Goal: Task Accomplishment & Management: Use online tool/utility

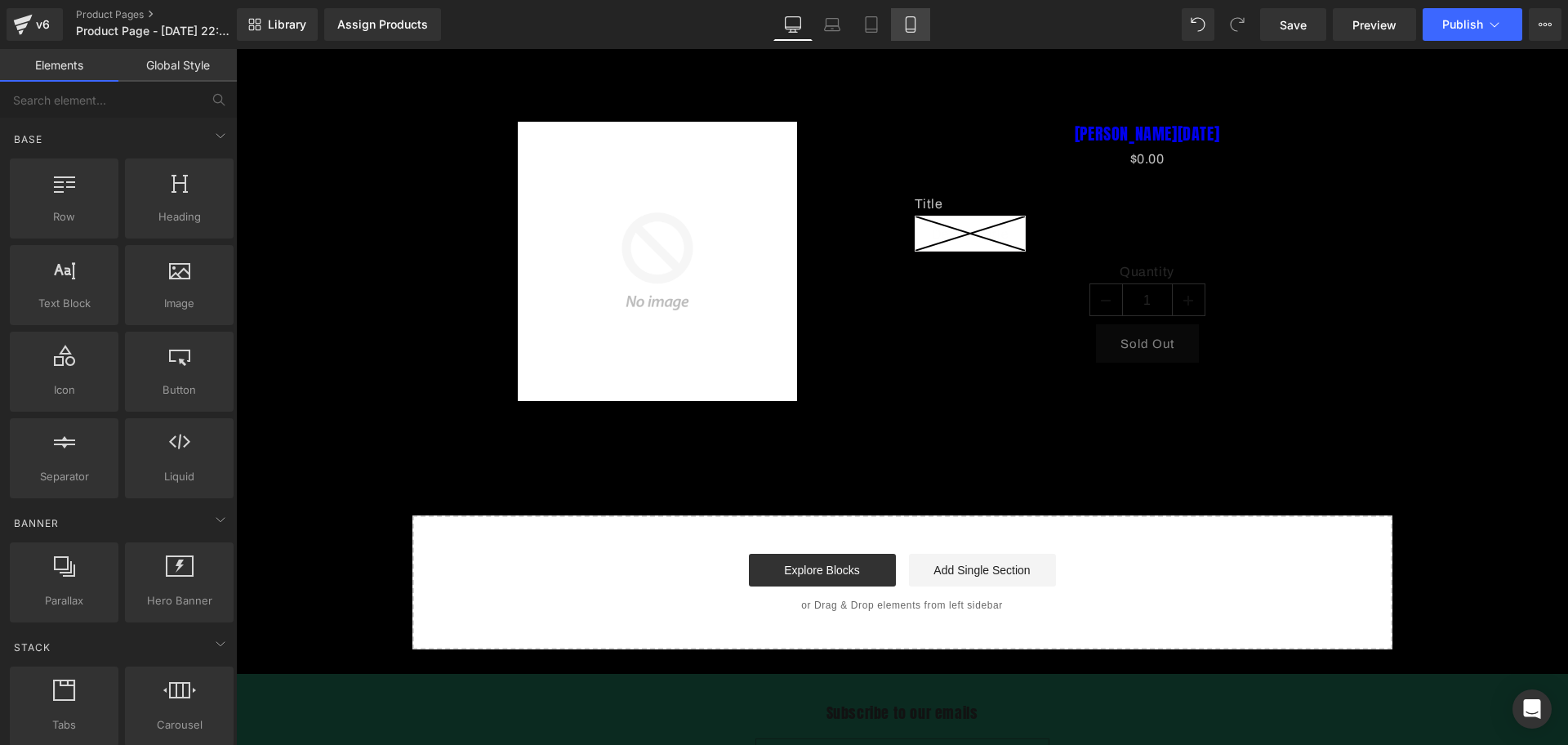
click at [898, 10] on link "Mobile" at bounding box center [911, 25] width 39 height 32
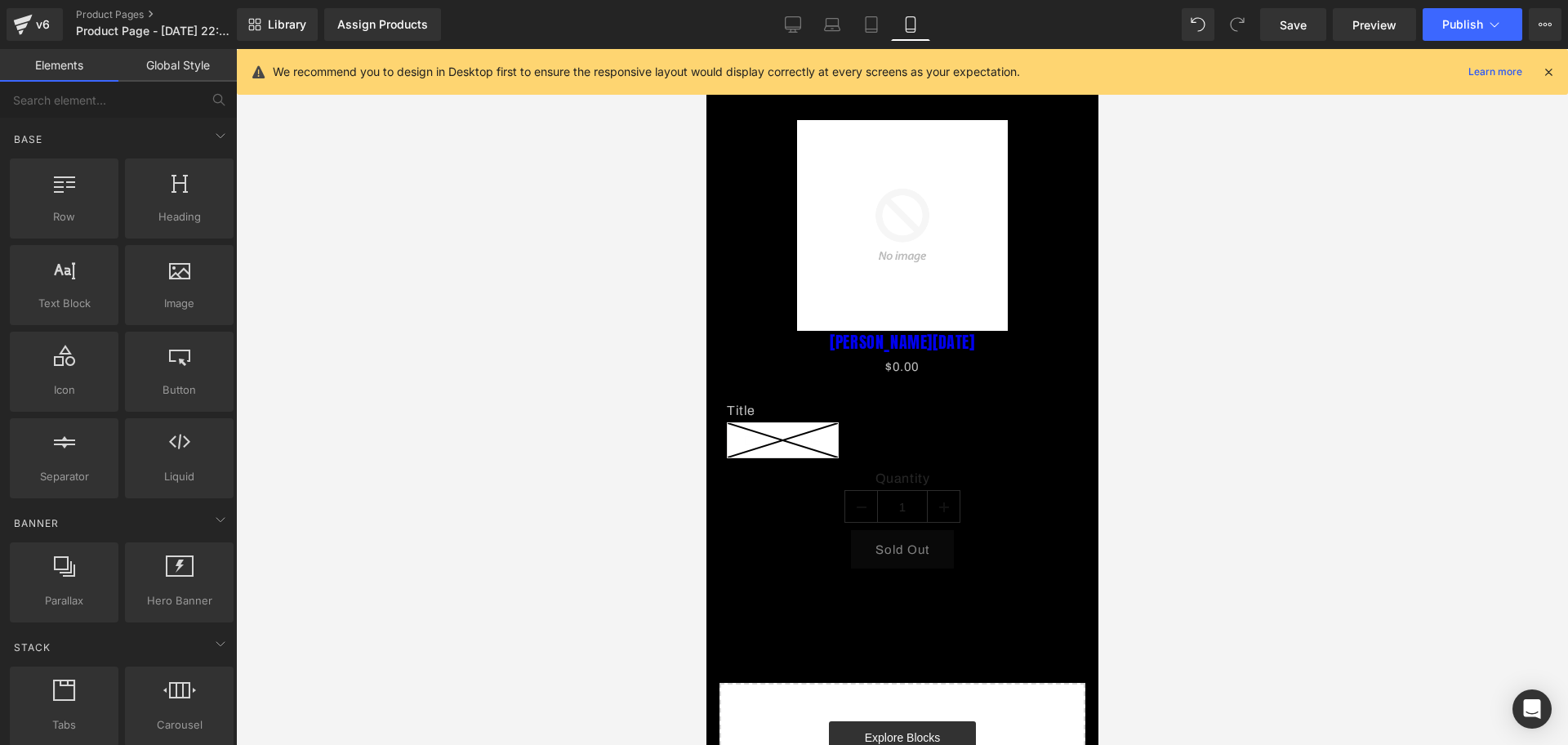
click at [1546, 64] on icon at bounding box center [1547, 71] width 15 height 15
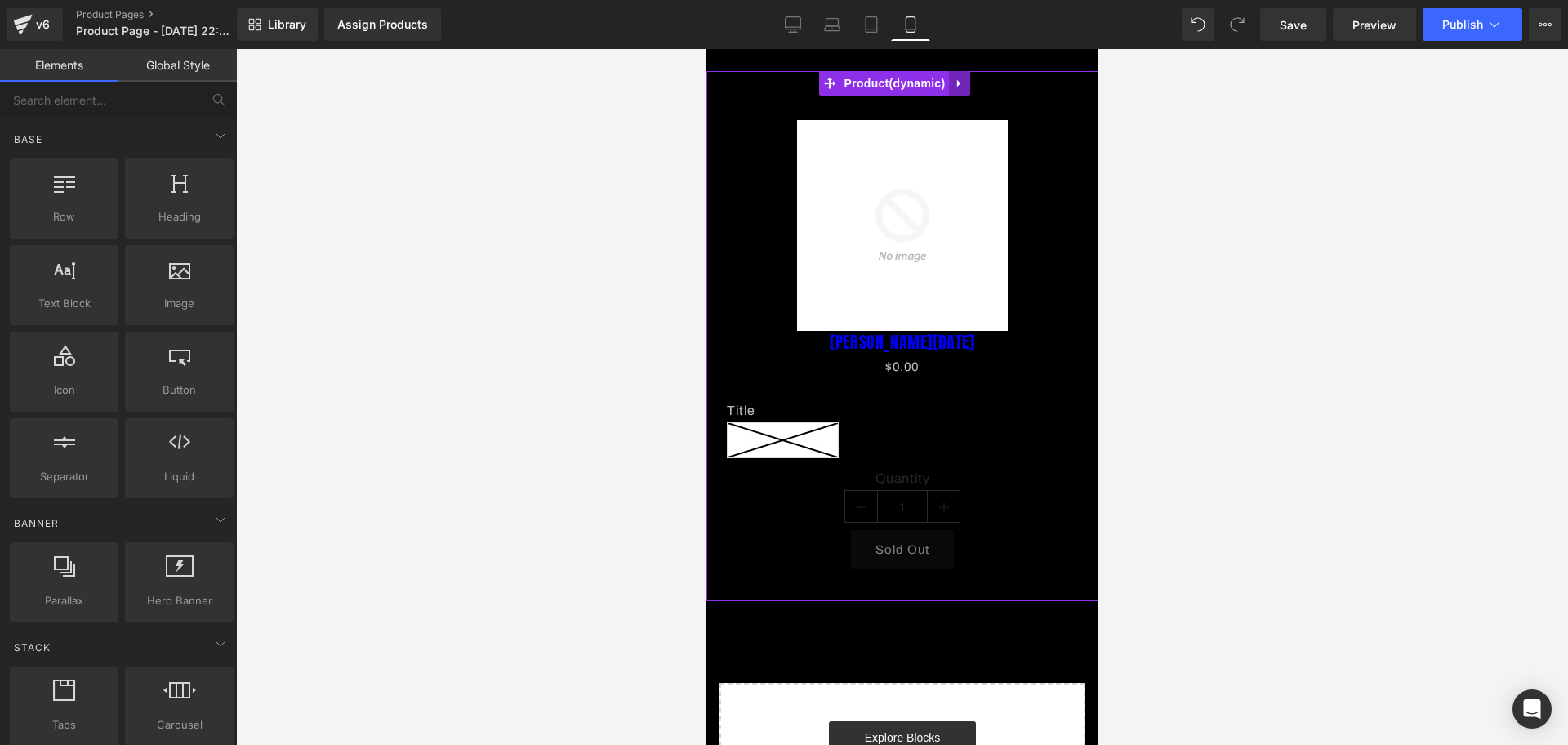
click at [963, 83] on icon at bounding box center [958, 84] width 11 height 12
click at [968, 89] on icon at bounding box center [969, 83] width 11 height 11
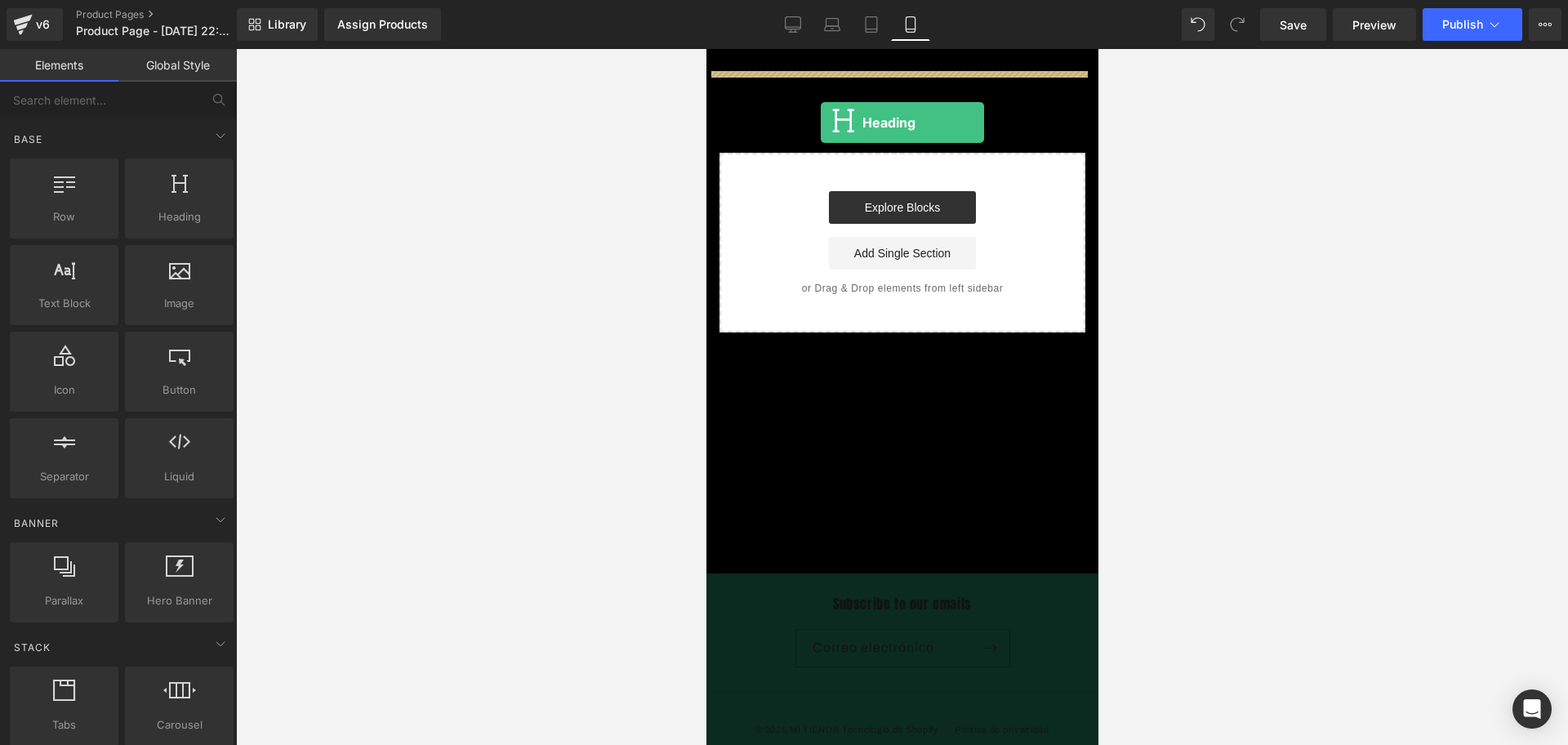
drag, startPoint x: 987, startPoint y: 218, endPoint x: 818, endPoint y: 122, distance: 194.4
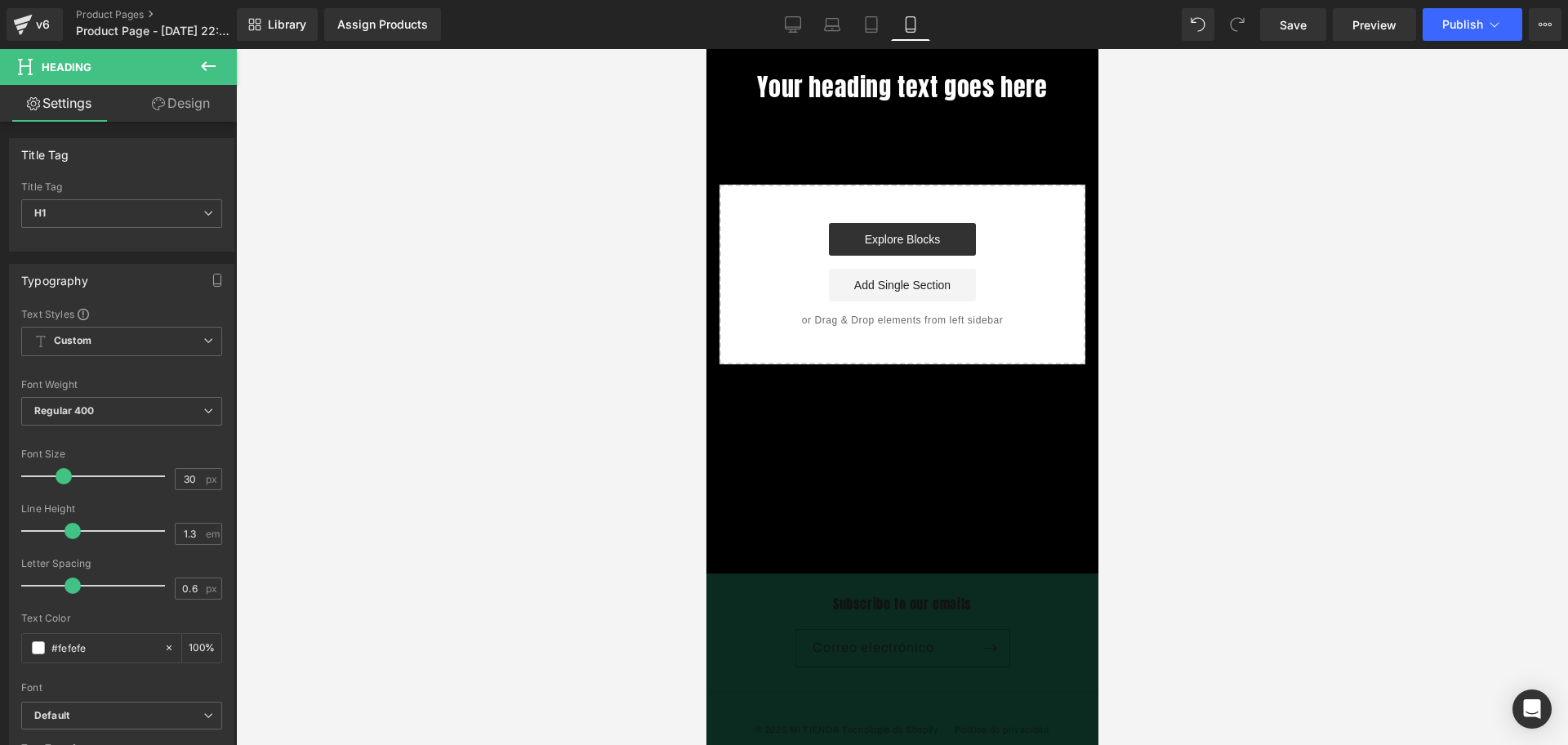
click at [223, 69] on button at bounding box center [208, 67] width 57 height 36
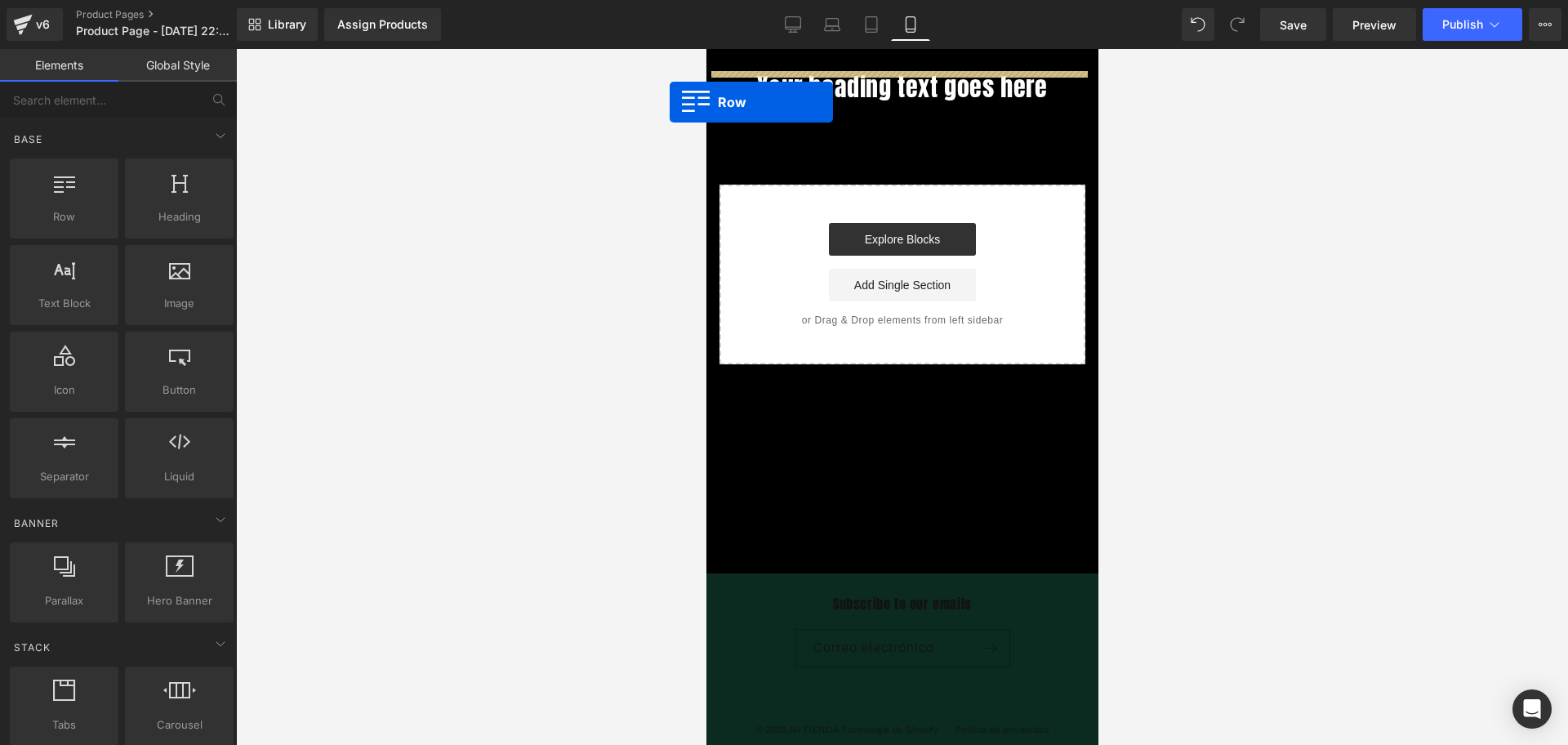
drag, startPoint x: 92, startPoint y: 197, endPoint x: 670, endPoint y: 102, distance: 585.8
click at [670, 102] on div "Row You are previewing how the will restyle your page. You can not edit Element…" at bounding box center [784, 386] width 1568 height 772
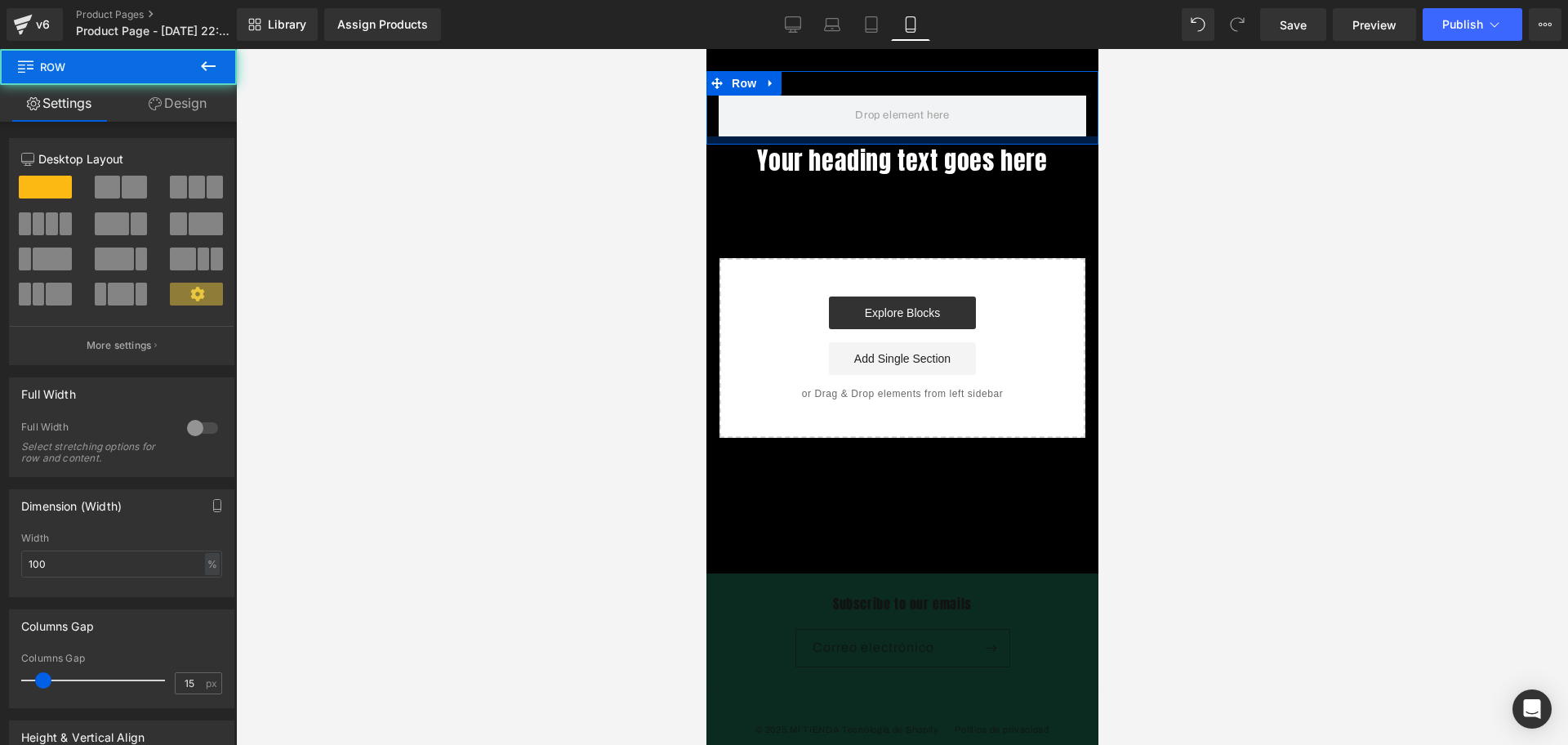
click at [706, 49] on div at bounding box center [706, 49] width 0 height 0
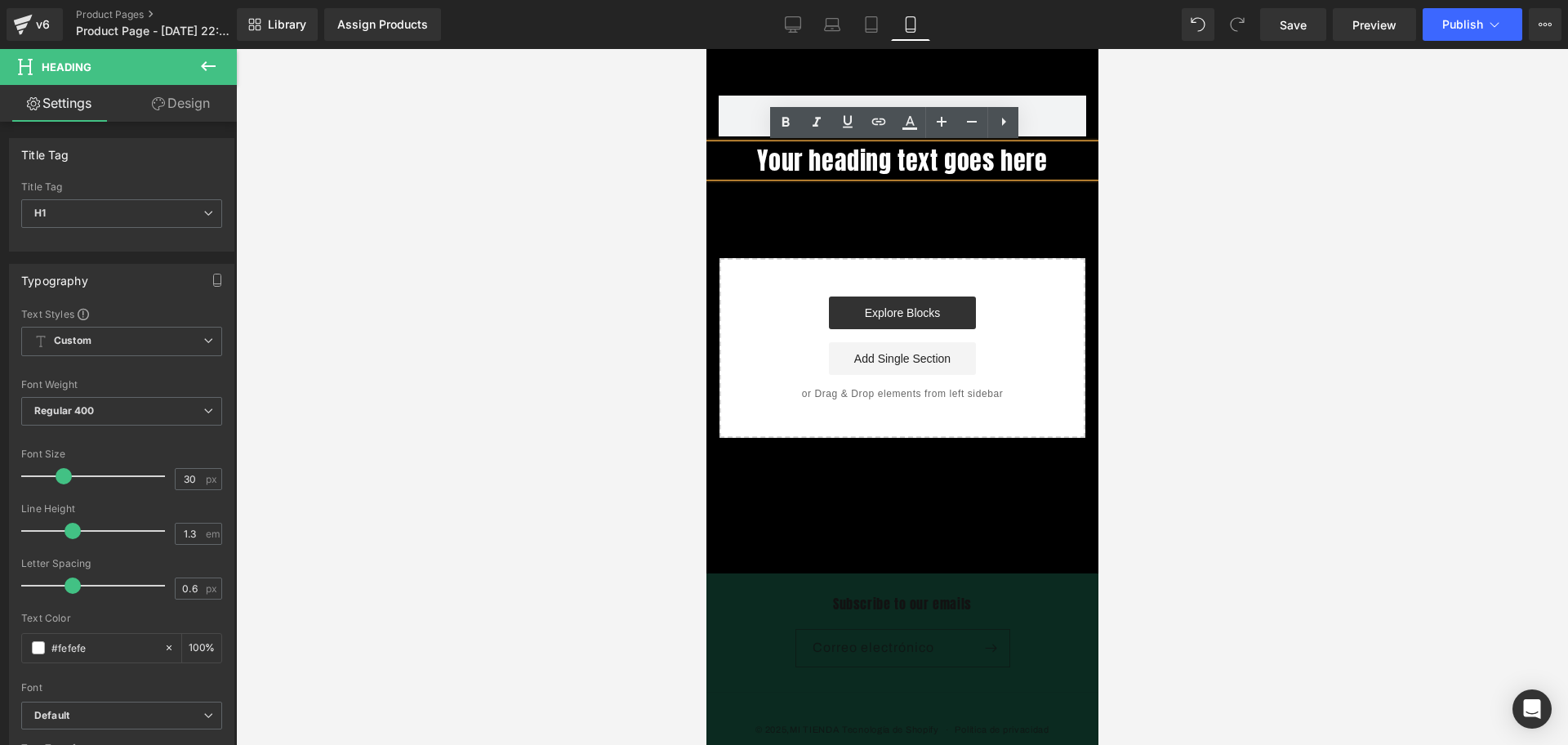
click at [1004, 167] on h1 "Your heading text goes here" at bounding box center [901, 160] width 392 height 32
click at [1005, 167] on h1 "Your heading text goes here" at bounding box center [901, 160] width 392 height 32
click at [984, 155] on h1 "Your heading text goes here" at bounding box center [901, 160] width 392 height 32
click at [948, 203] on div "Row Your heading text goes here Heading Select your layout" at bounding box center [901, 254] width 392 height 367
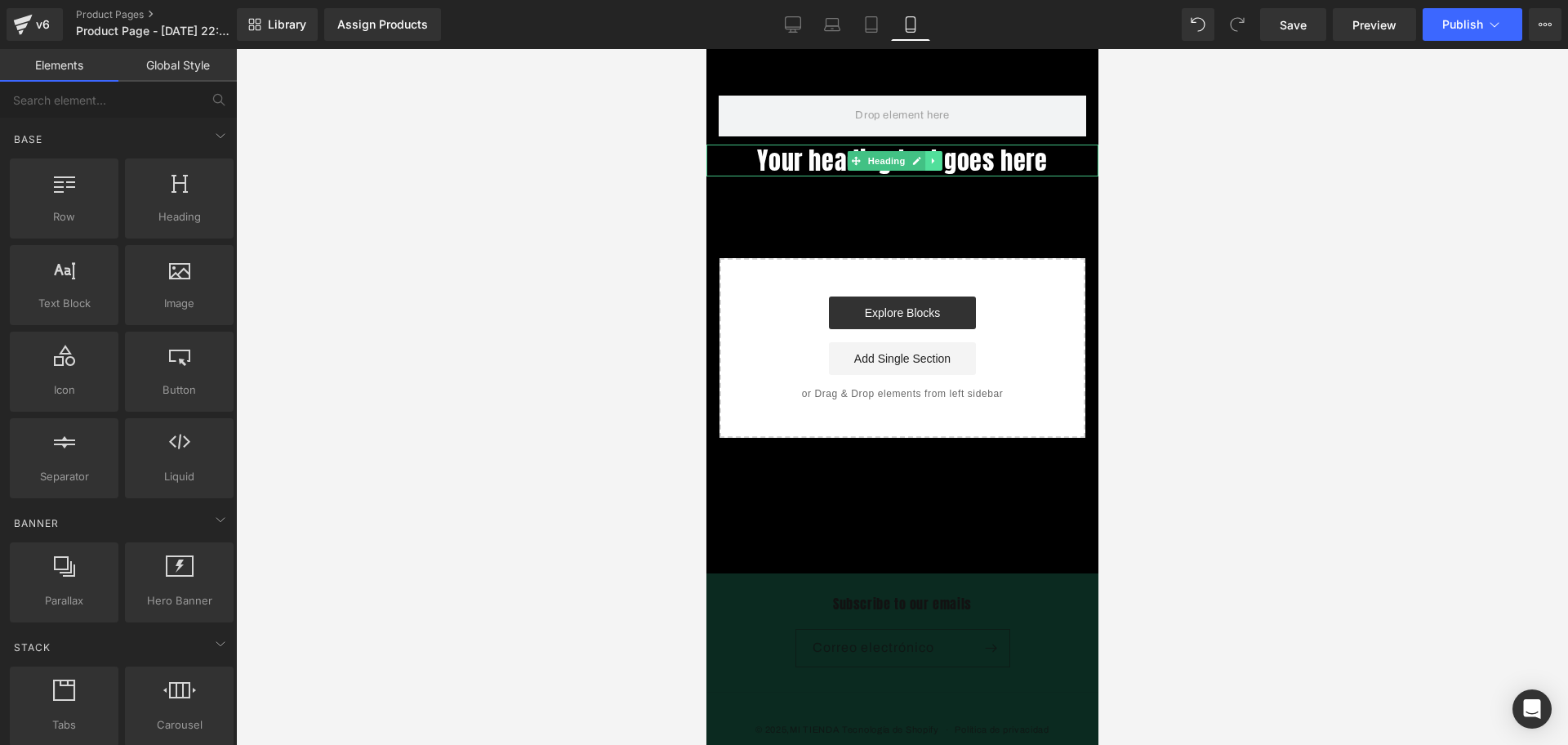
click at [929, 164] on icon at bounding box center [933, 161] width 9 height 9
click at [937, 156] on icon at bounding box center [941, 161] width 9 height 9
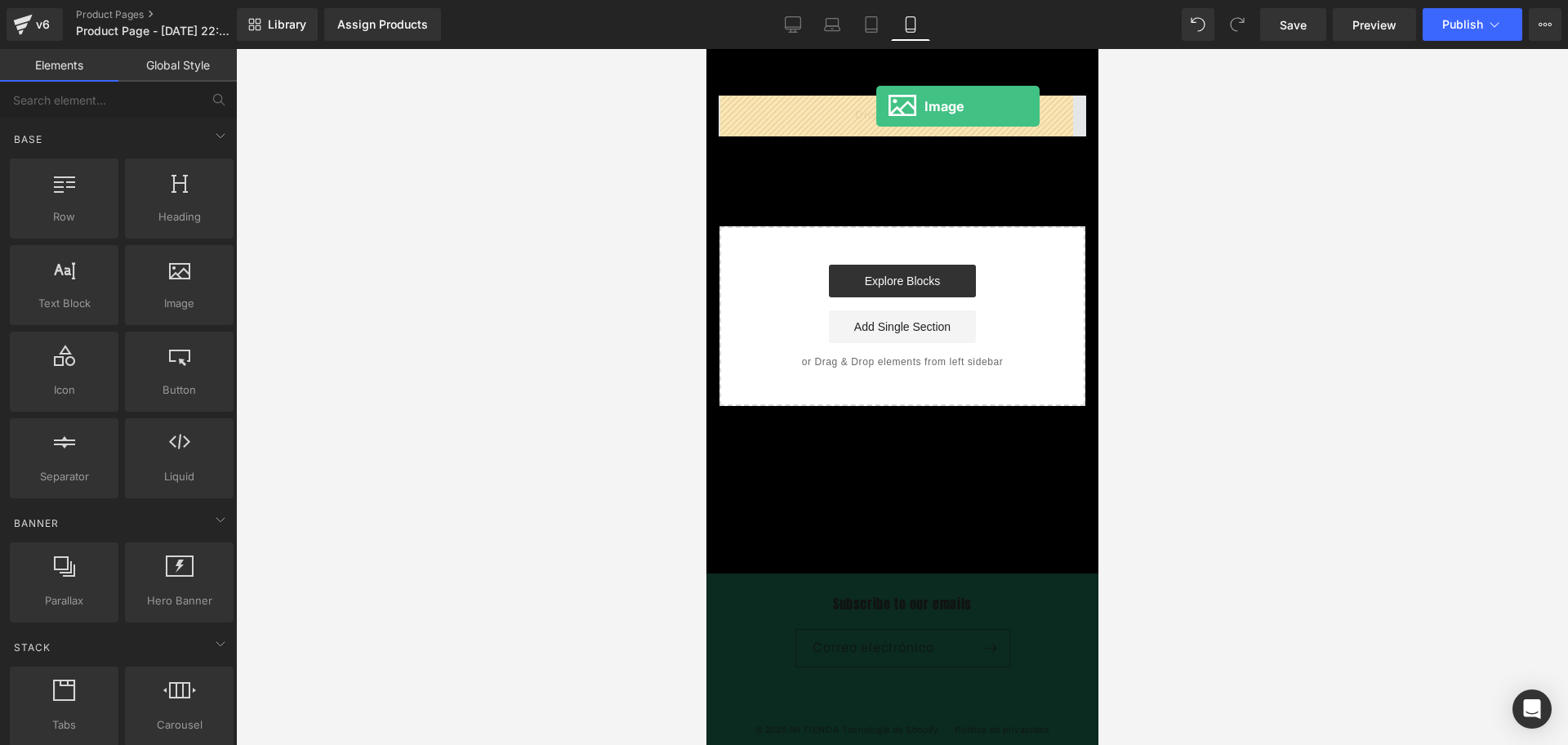
drag, startPoint x: 1085, startPoint y: 318, endPoint x: 875, endPoint y: 106, distance: 298.4
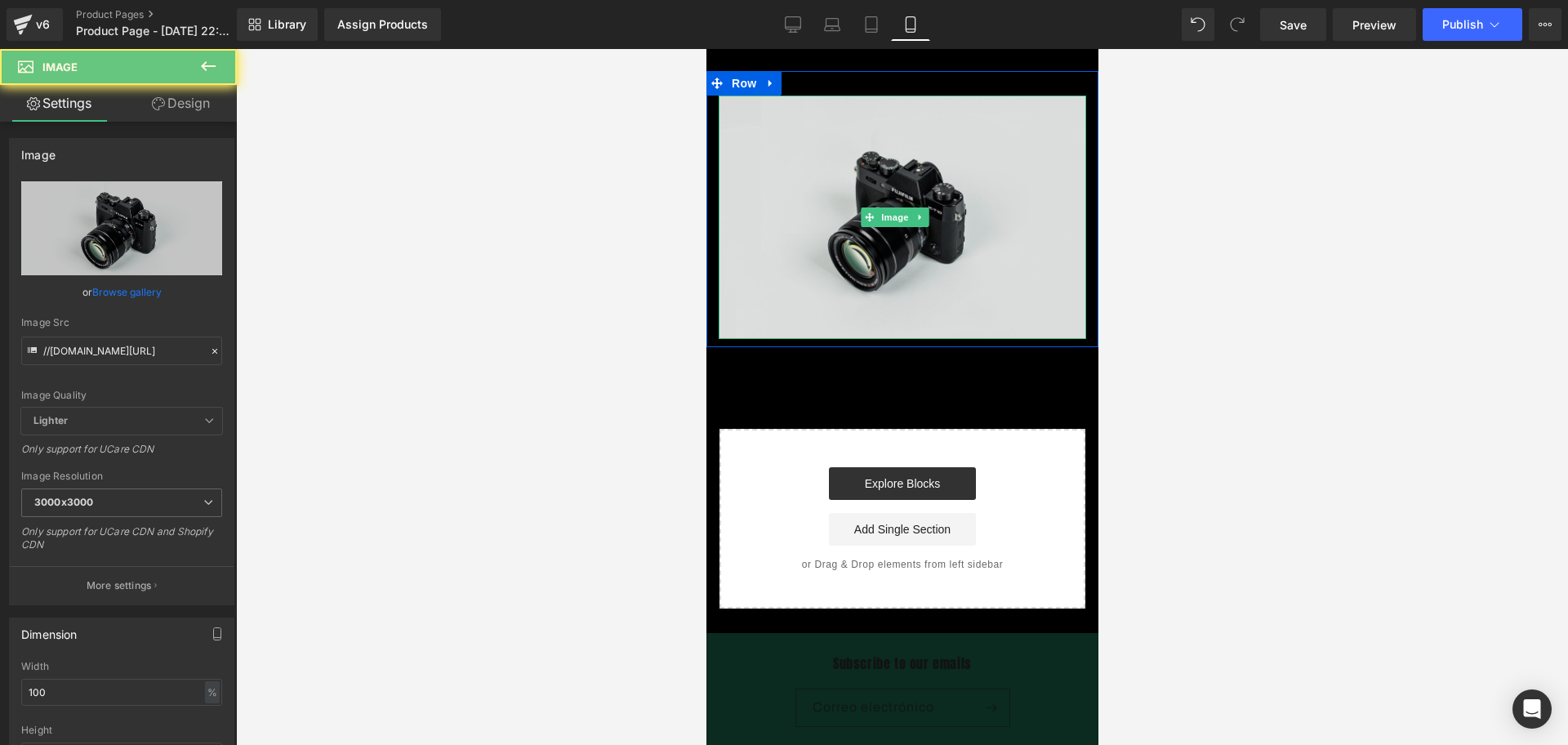
click at [831, 202] on img at bounding box center [901, 217] width 367 height 243
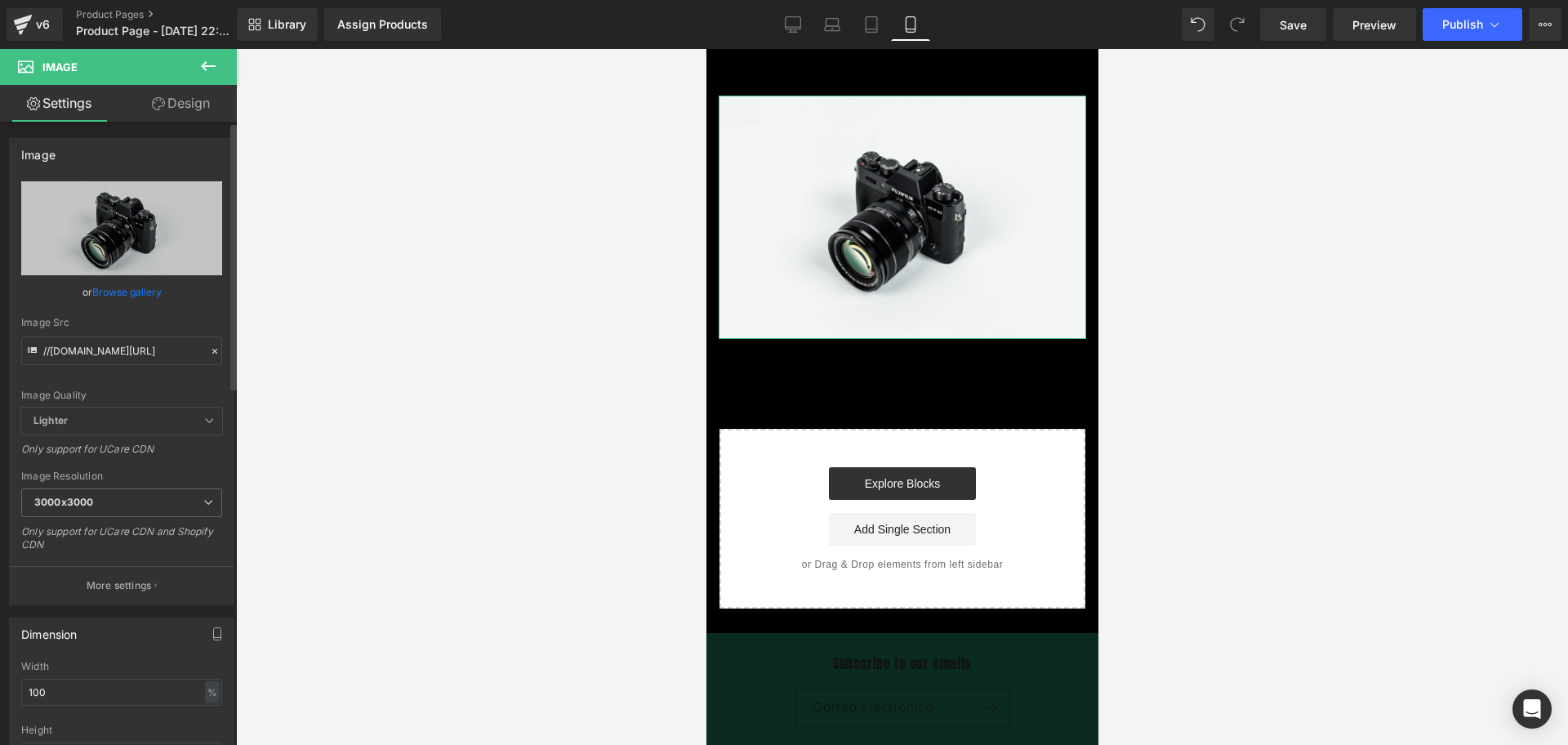
click at [116, 332] on div "Image Src //[DOMAIN_NAME][URL]" at bounding box center [121, 341] width 201 height 48
click at [139, 348] on input "//[DOMAIN_NAME][URL]" at bounding box center [121, 350] width 201 height 28
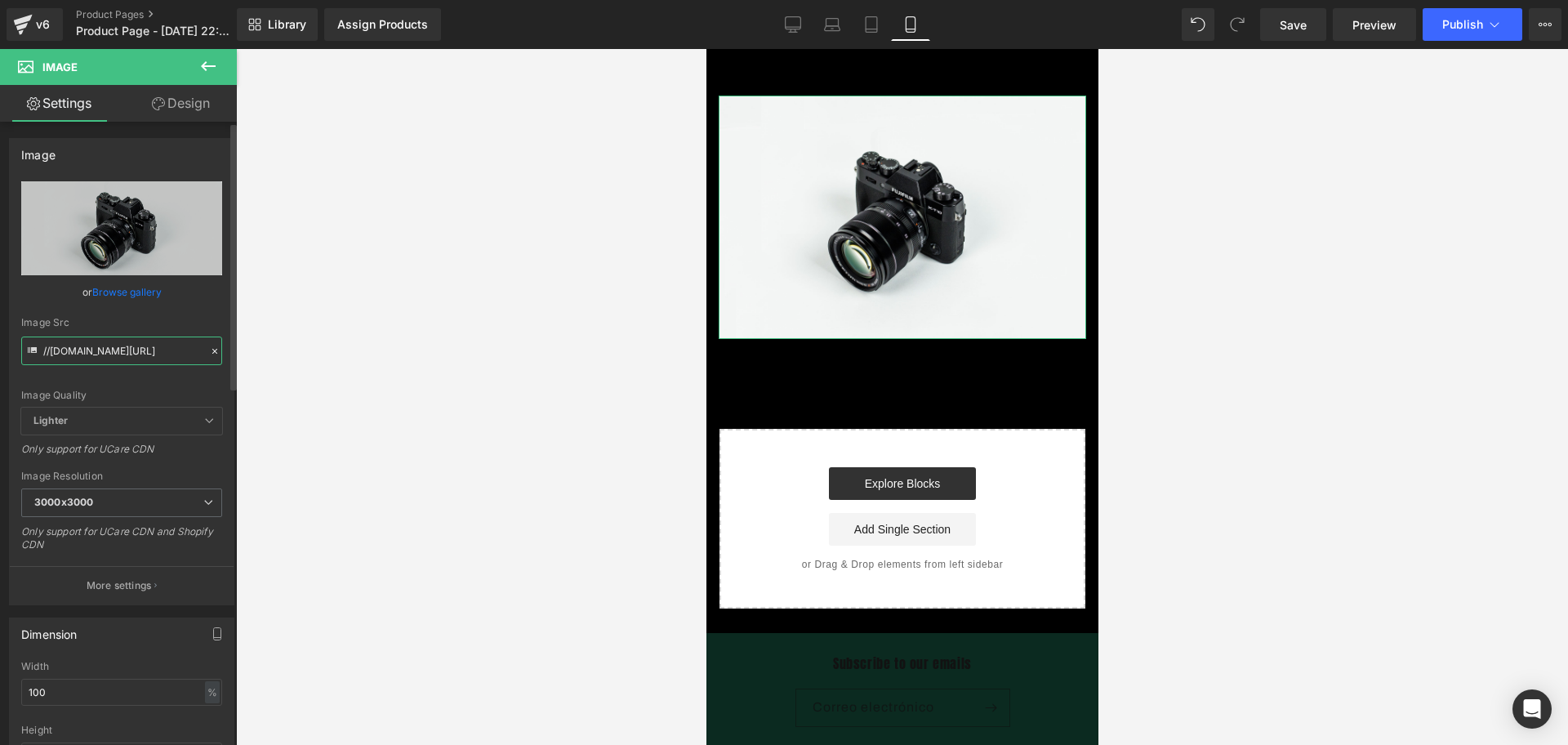
paste input "[URL][DOMAIN_NAME][DOMAIN_NAME]"
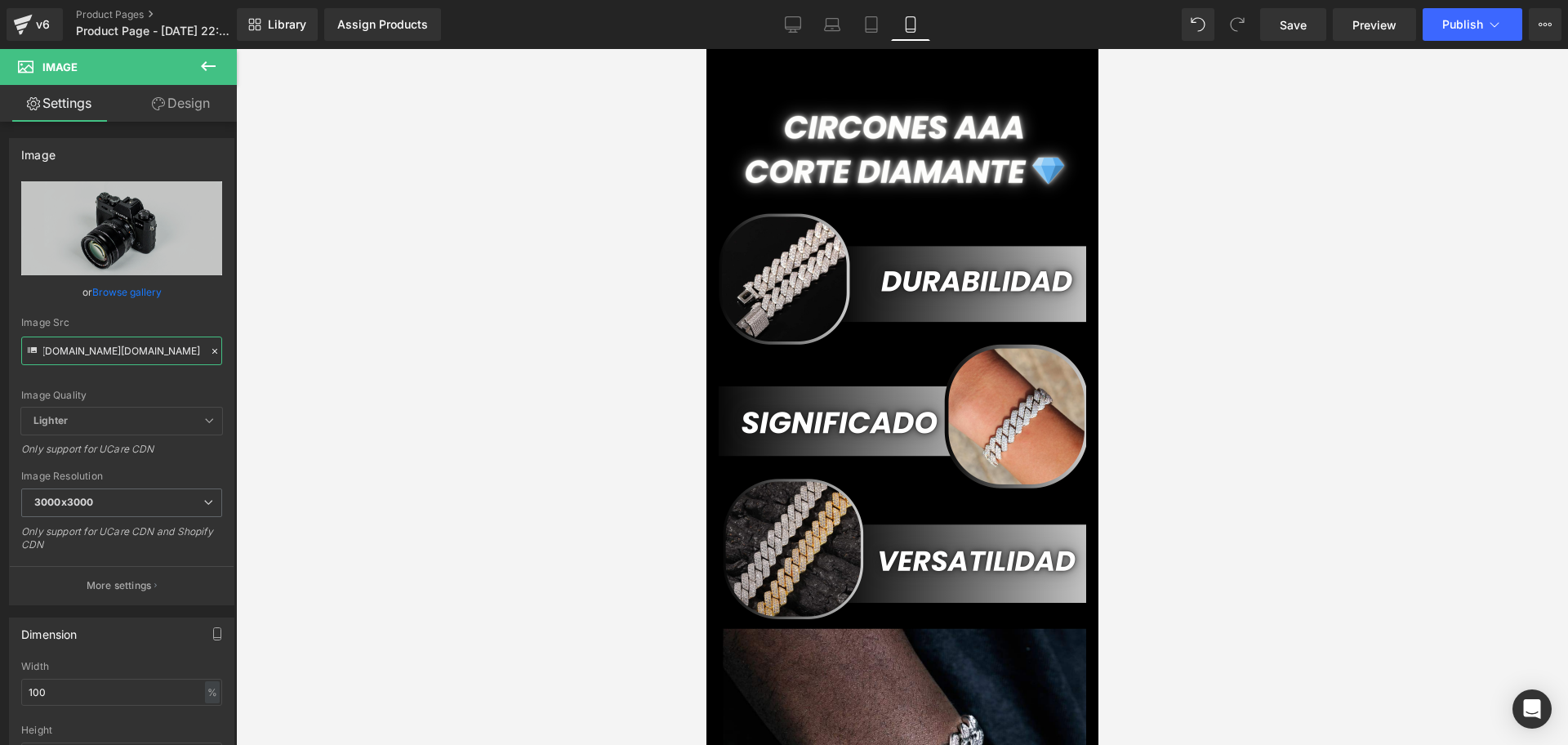
type input "[URL][DOMAIN_NAME][DOMAIN_NAME]"
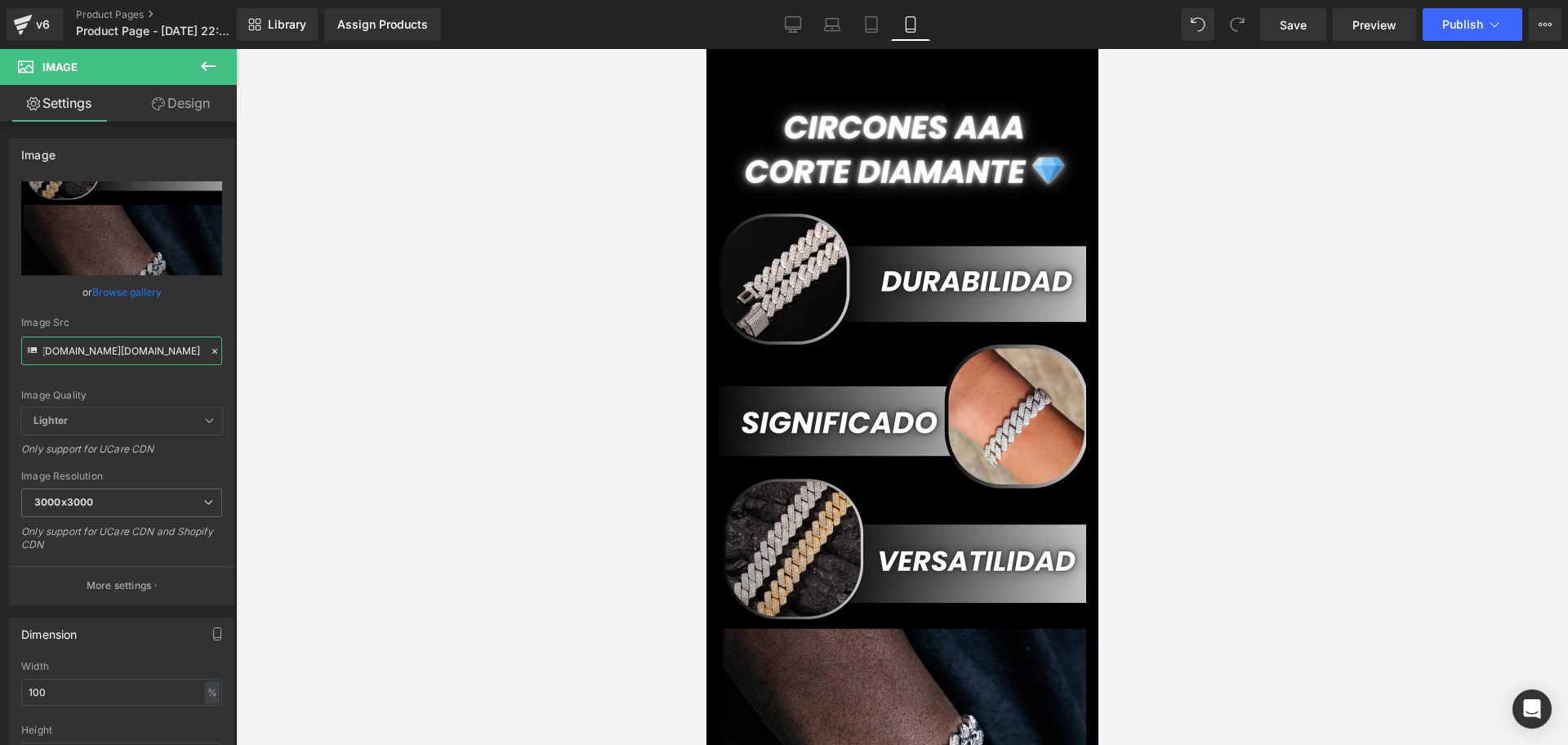
scroll to position [0, 0]
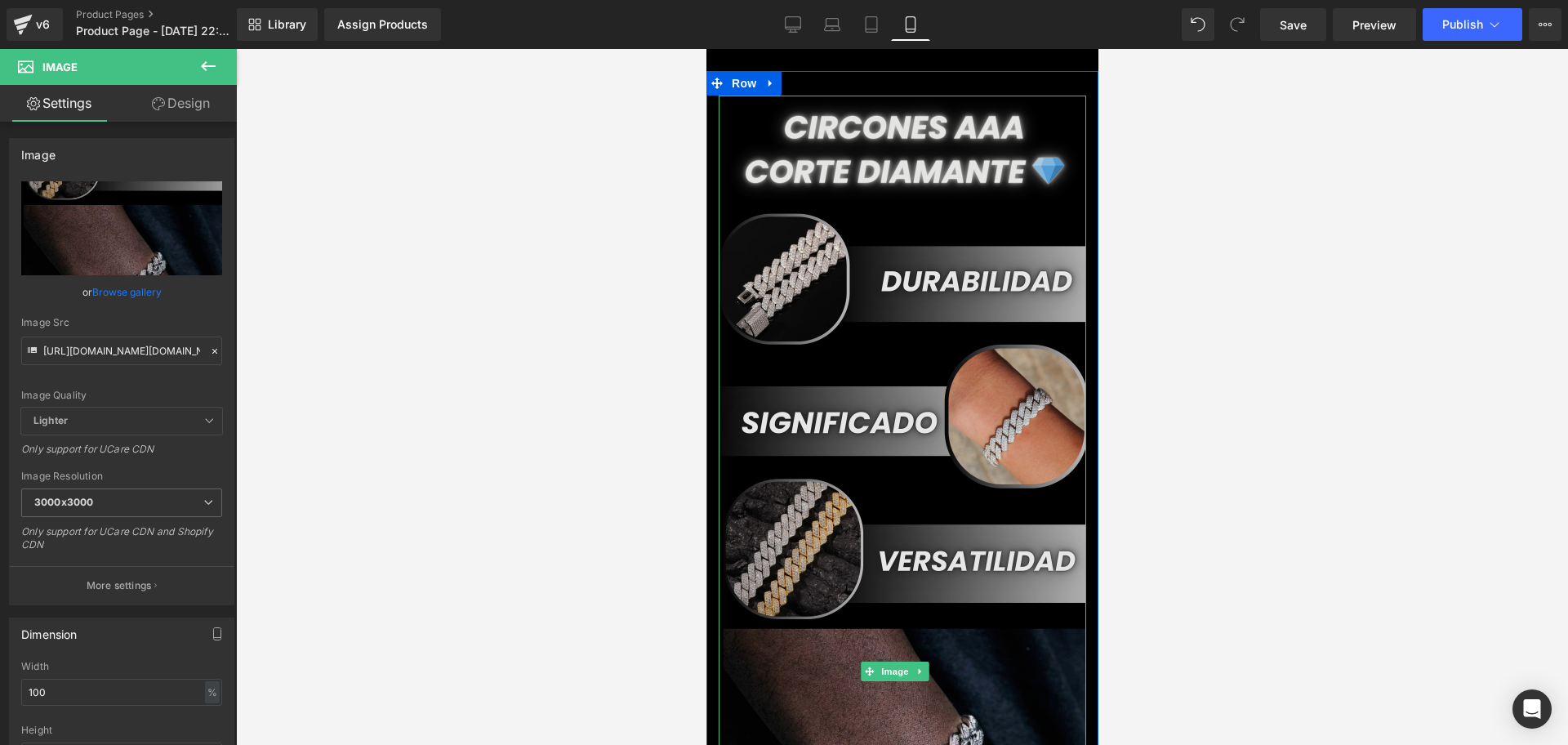
click at [834, 320] on img at bounding box center [901, 671] width 367 height 1151
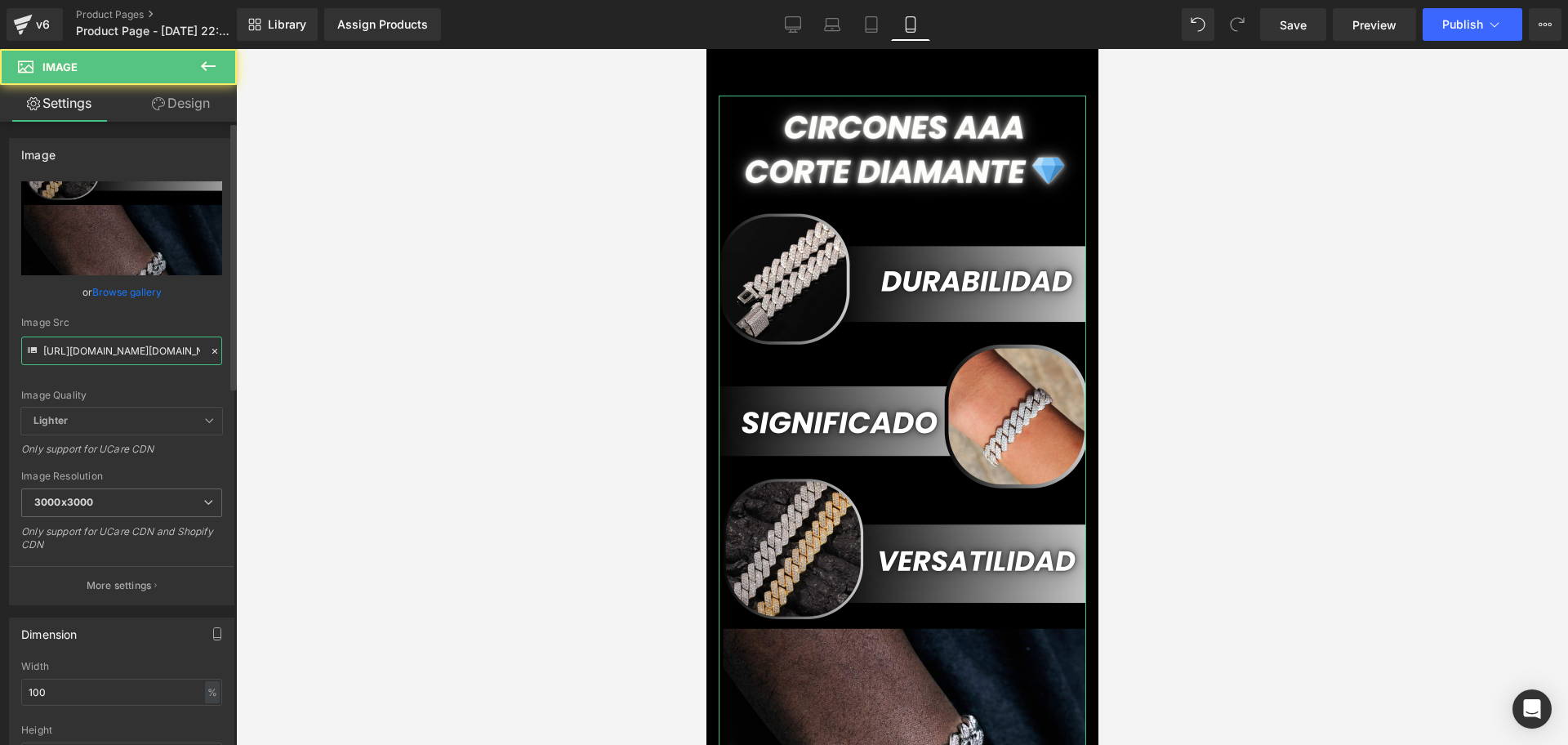
click at [158, 356] on input "[URL][DOMAIN_NAME][DOMAIN_NAME]" at bounding box center [121, 350] width 201 height 28
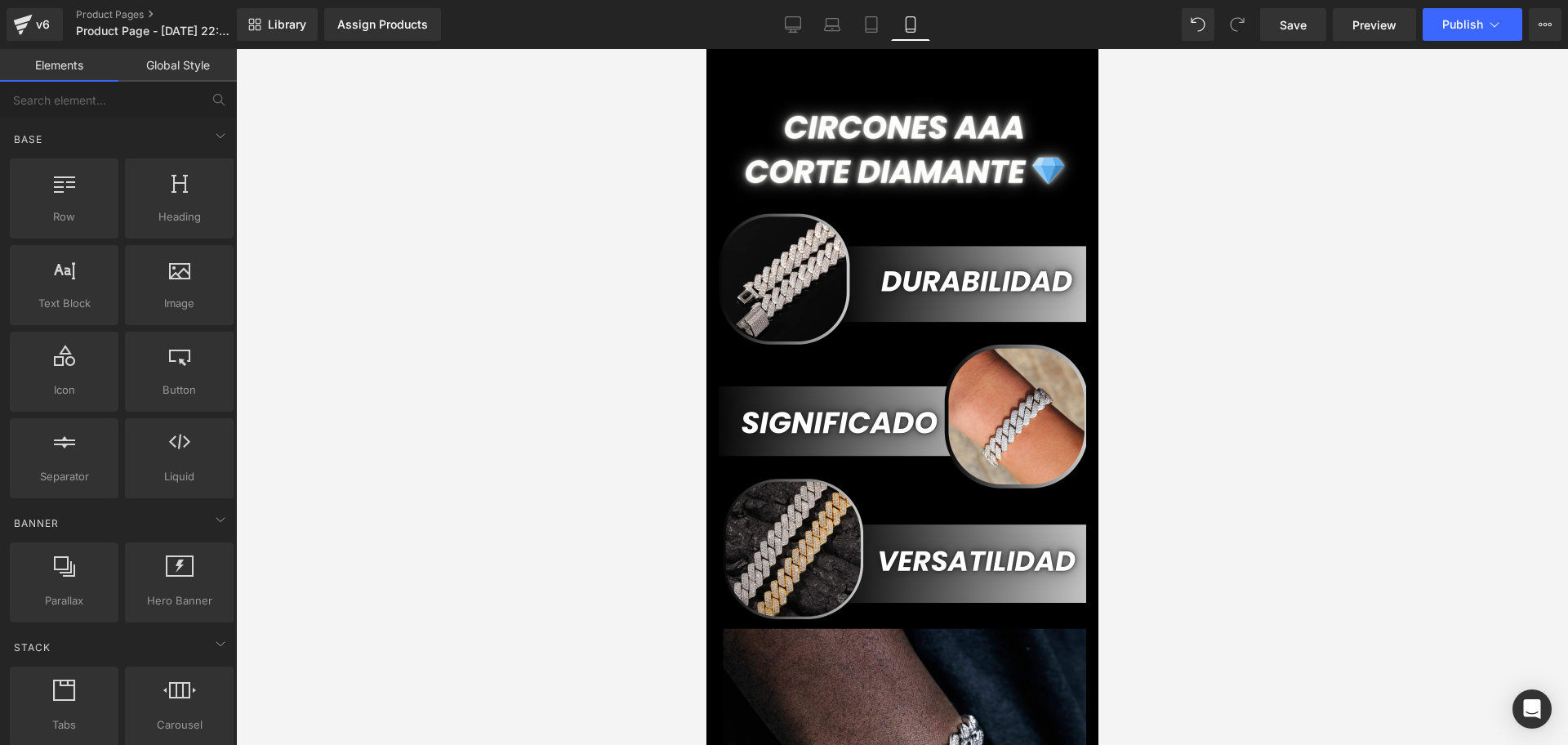
click at [1282, 303] on div at bounding box center [901, 396] width 1332 height 695
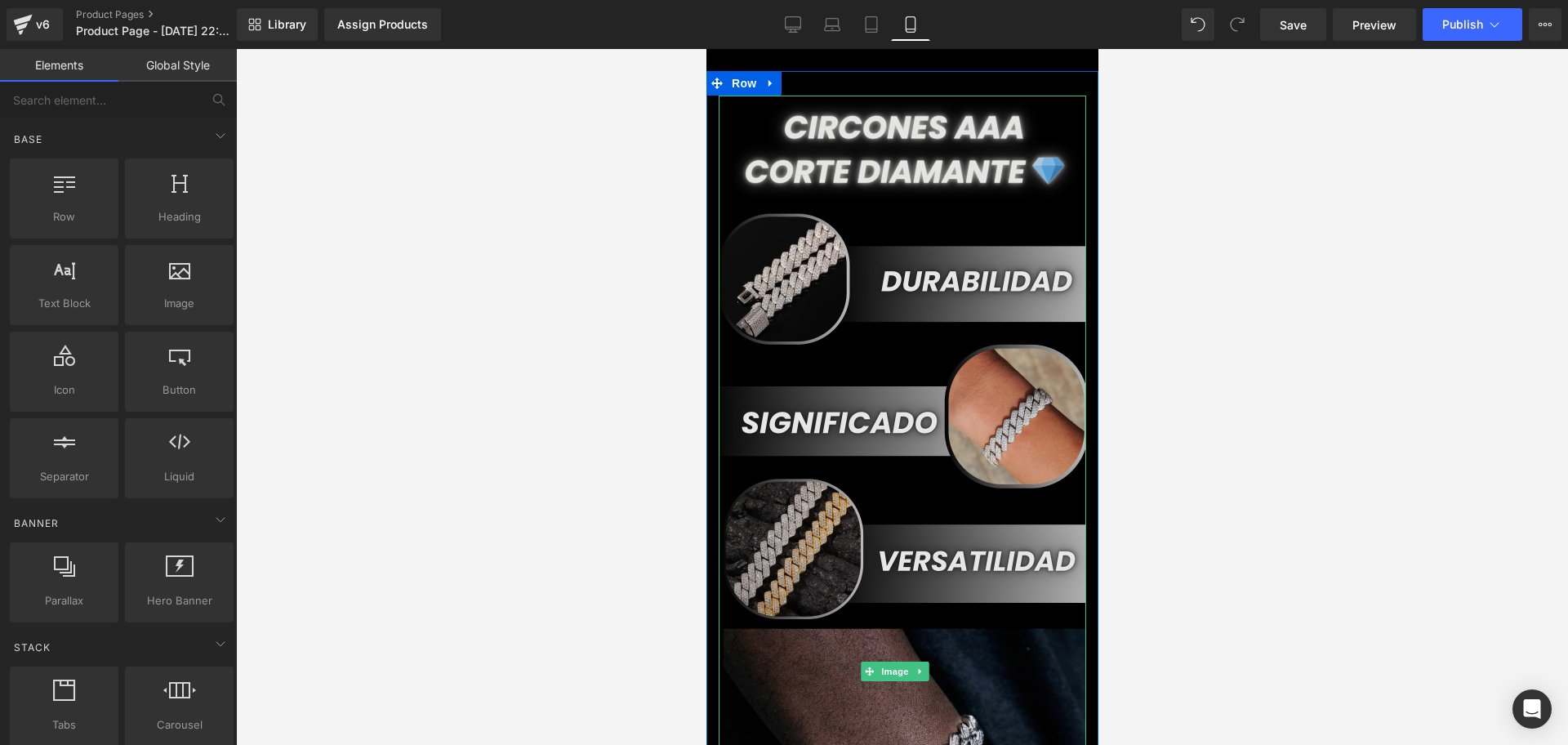
click at [965, 253] on img at bounding box center [901, 671] width 367 height 1151
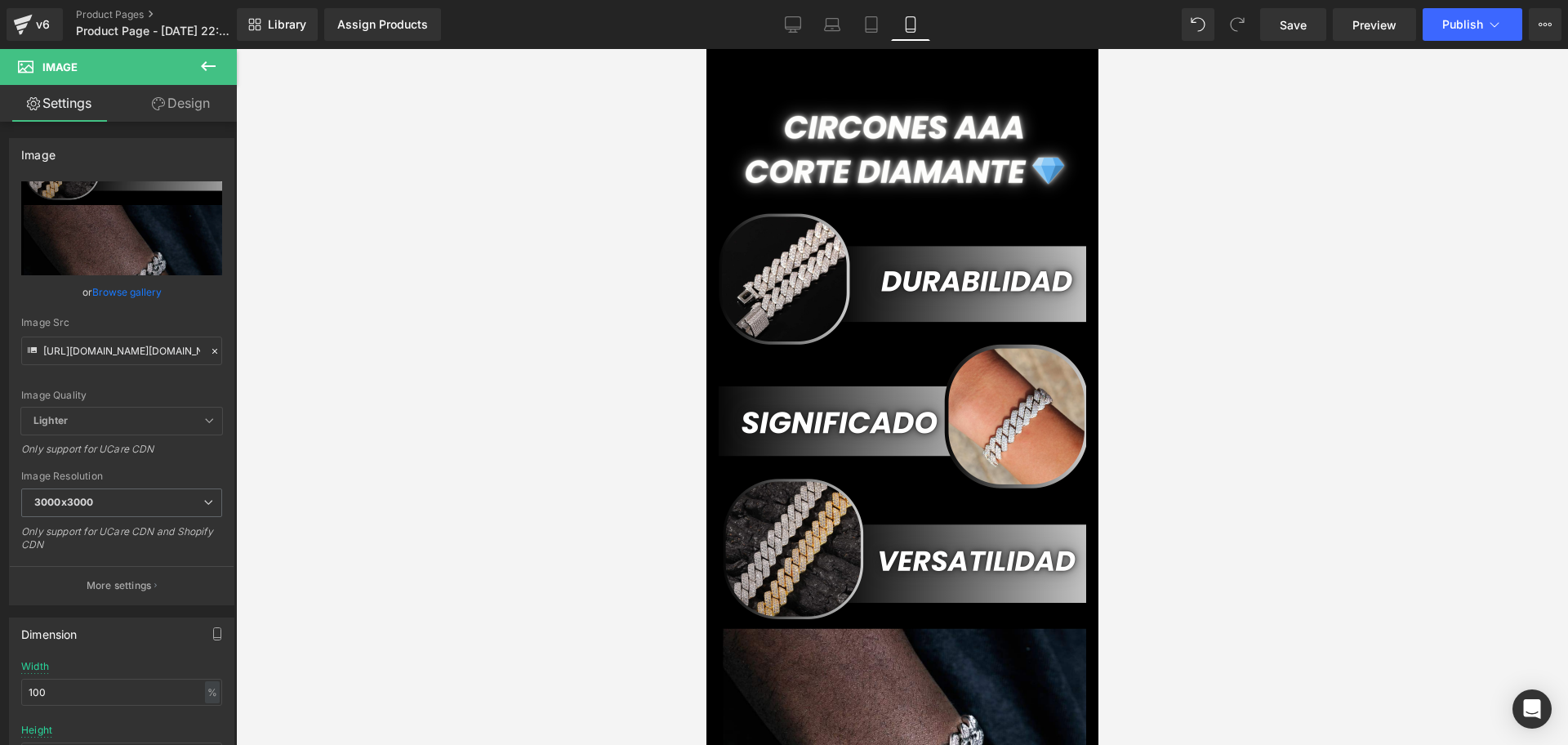
click at [1407, 240] on div at bounding box center [901, 396] width 1332 height 695
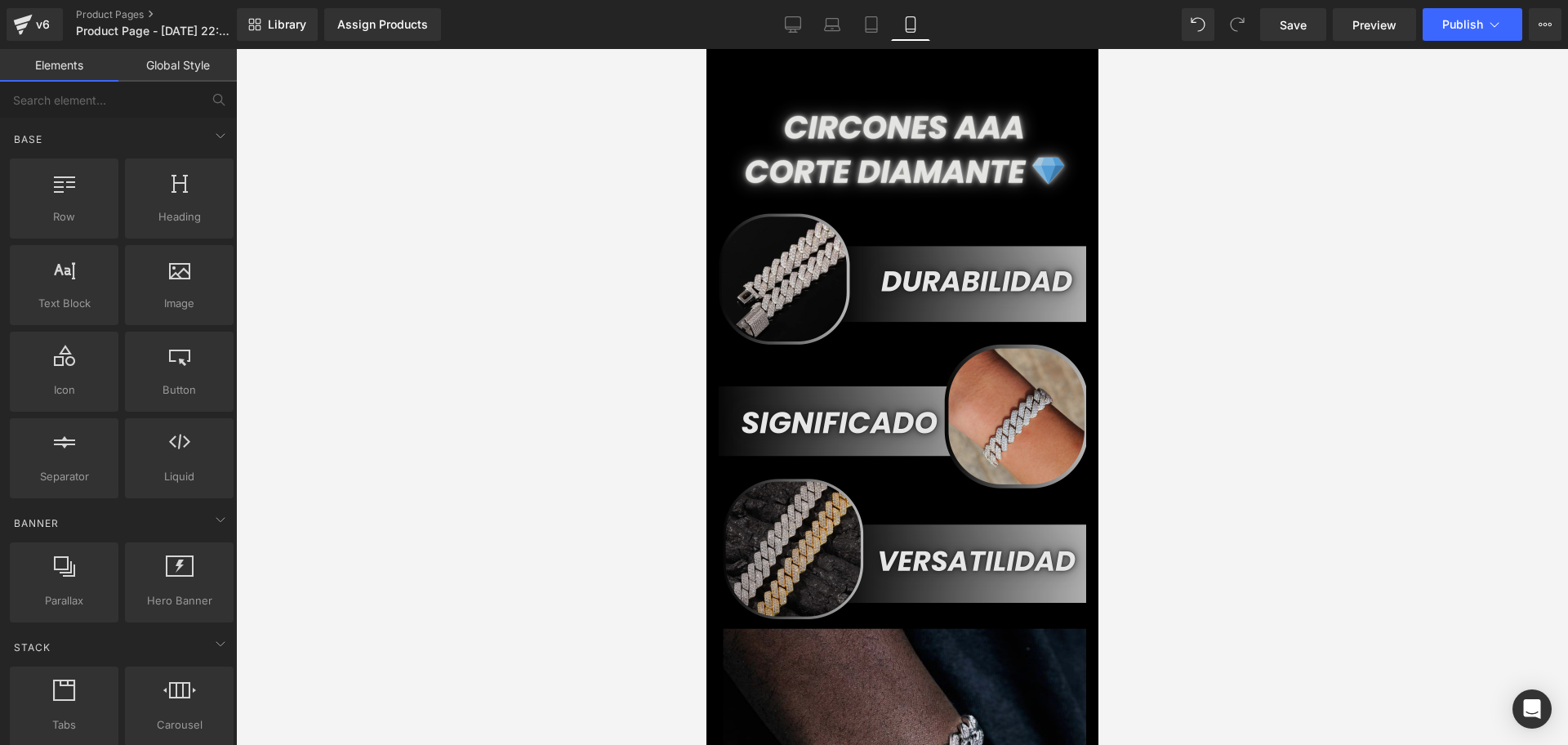
click at [966, 246] on img at bounding box center [901, 671] width 367 height 1151
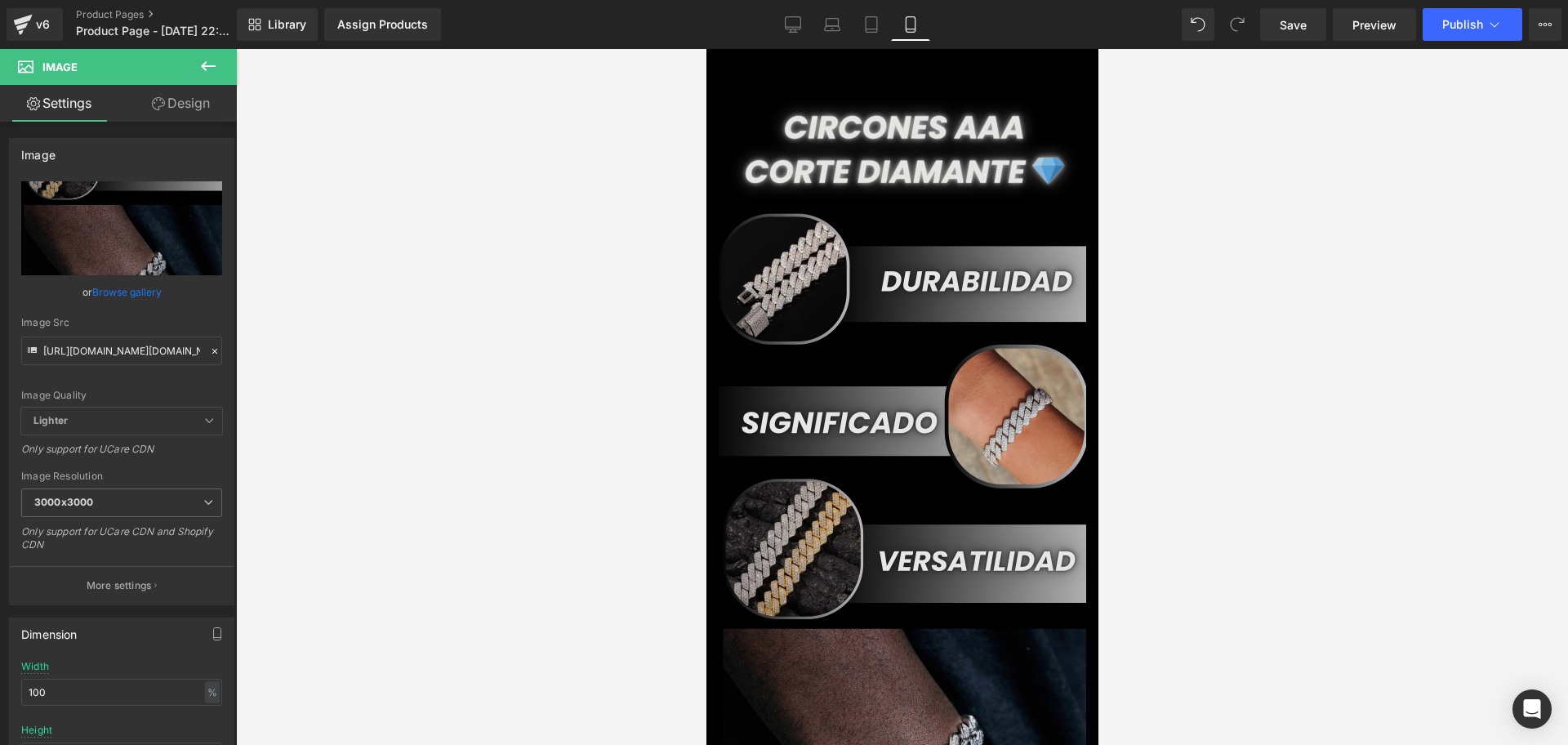
click at [814, 408] on img at bounding box center [901, 671] width 367 height 1151
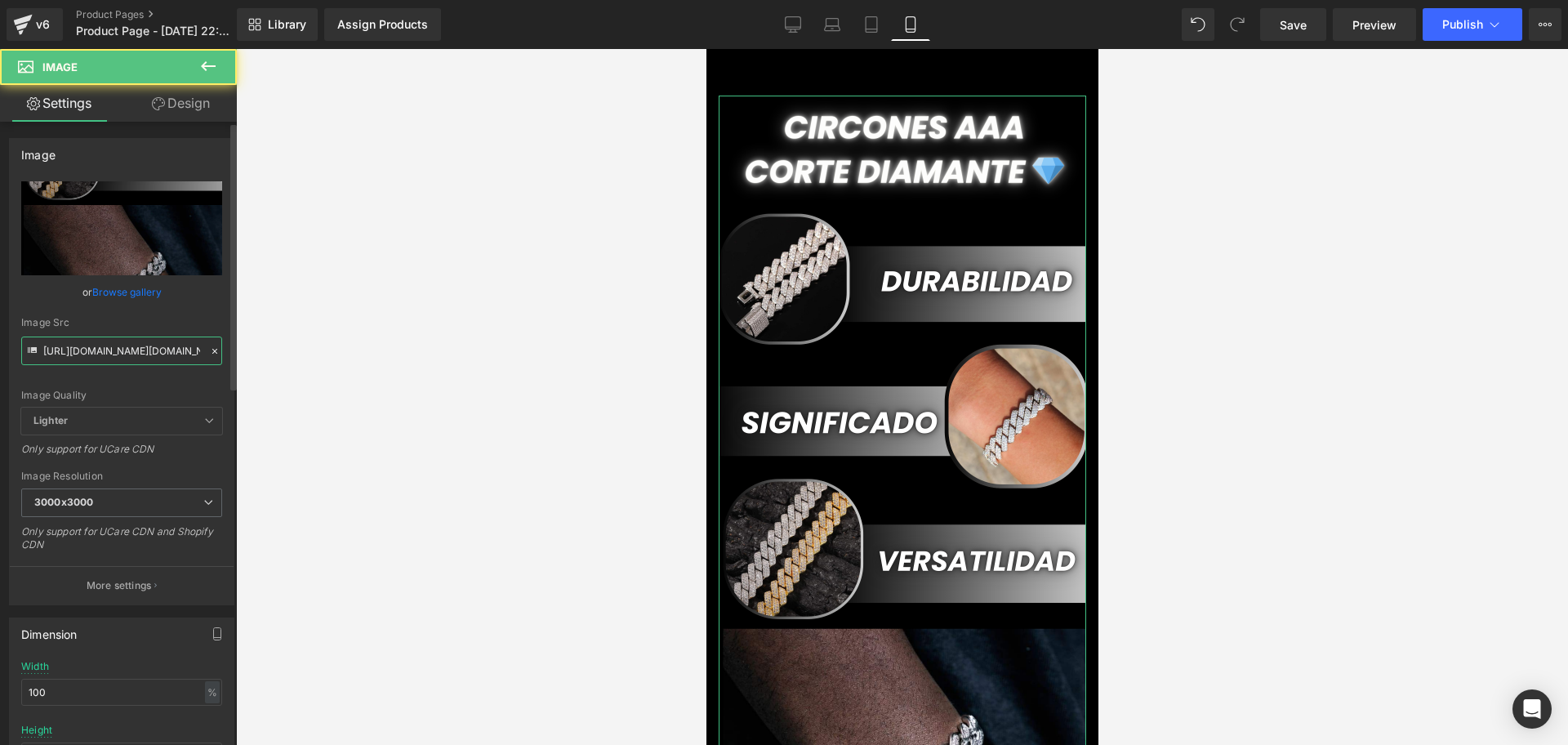
click at [68, 337] on input "[URL][DOMAIN_NAME][DOMAIN_NAME]" at bounding box center [121, 350] width 201 height 28
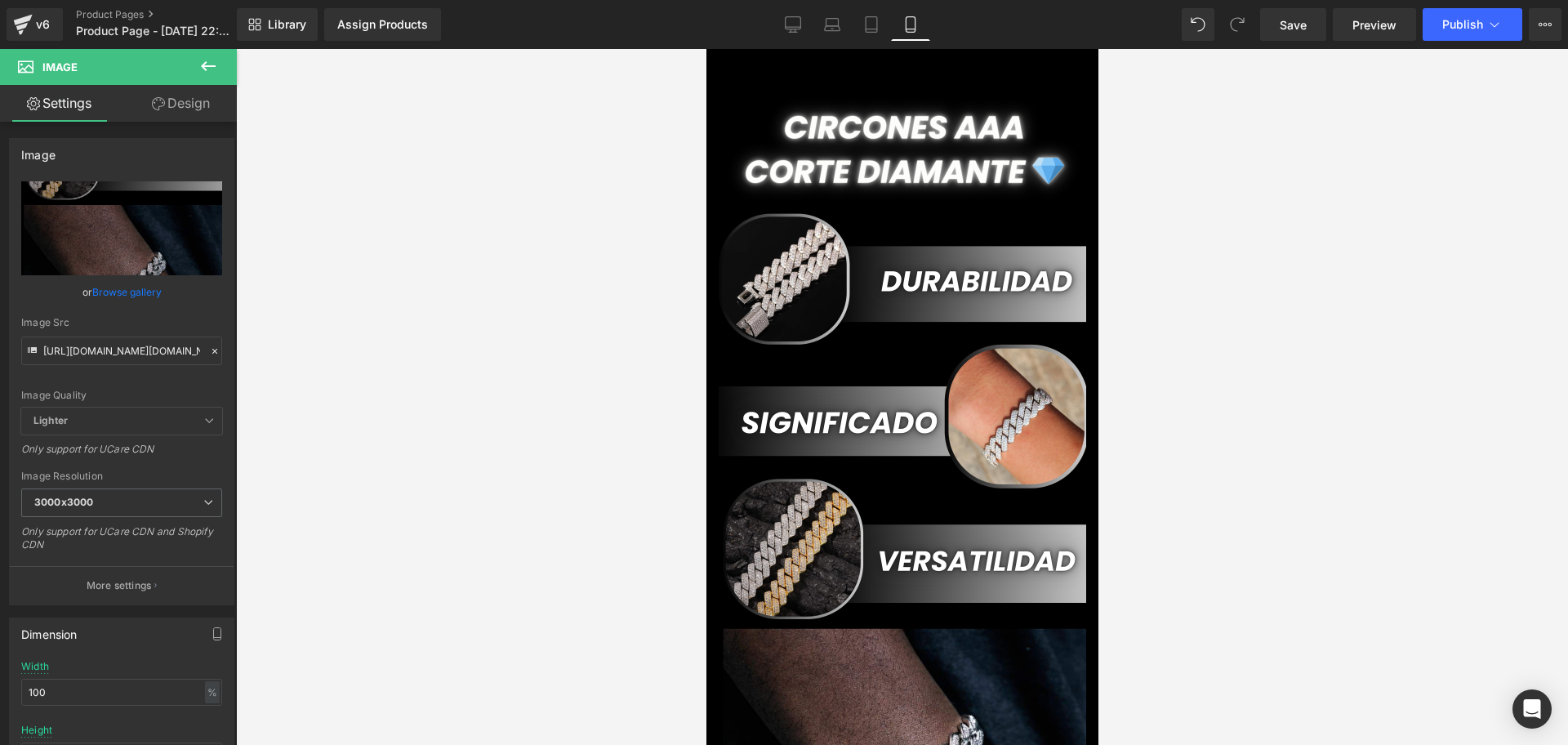
click at [1273, 402] on div at bounding box center [901, 396] width 1332 height 695
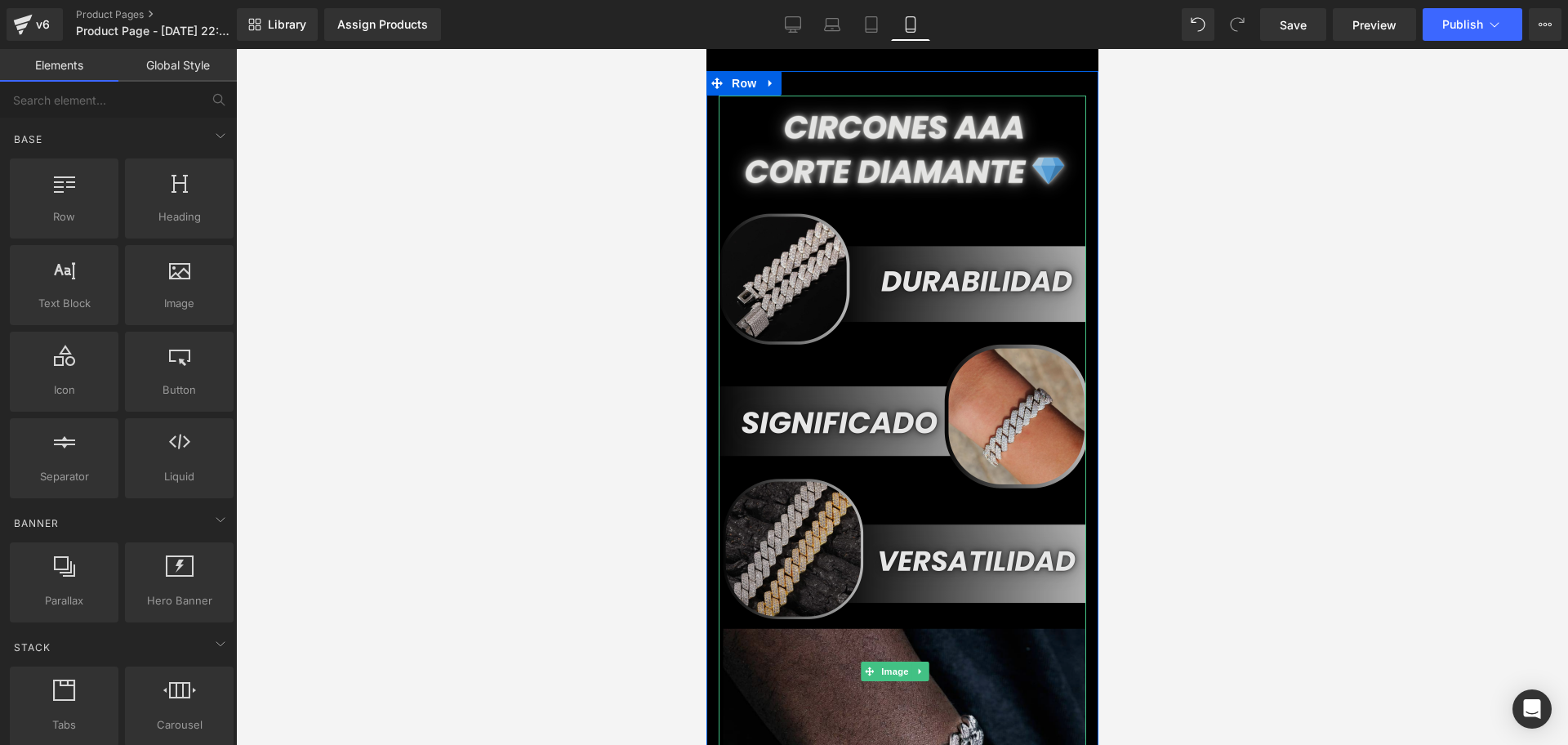
click at [824, 347] on img at bounding box center [901, 671] width 367 height 1151
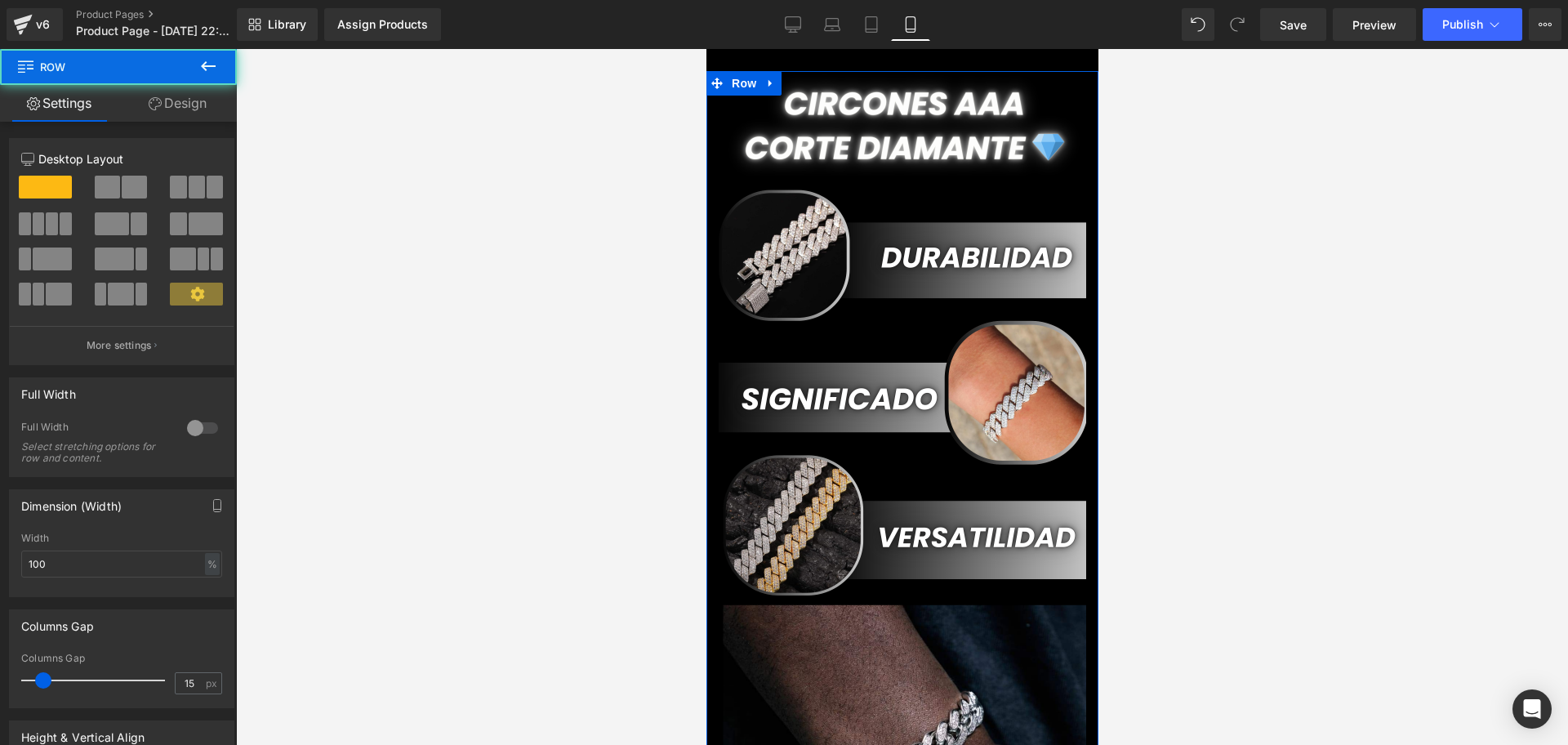
drag, startPoint x: 860, startPoint y: 72, endPoint x: 976, endPoint y: 36, distance: 121.5
click at [976, 49] on html "​ MI TIENDA Ir directamente al contenido Image Row Select your layout" at bounding box center [901, 396] width 392 height 695
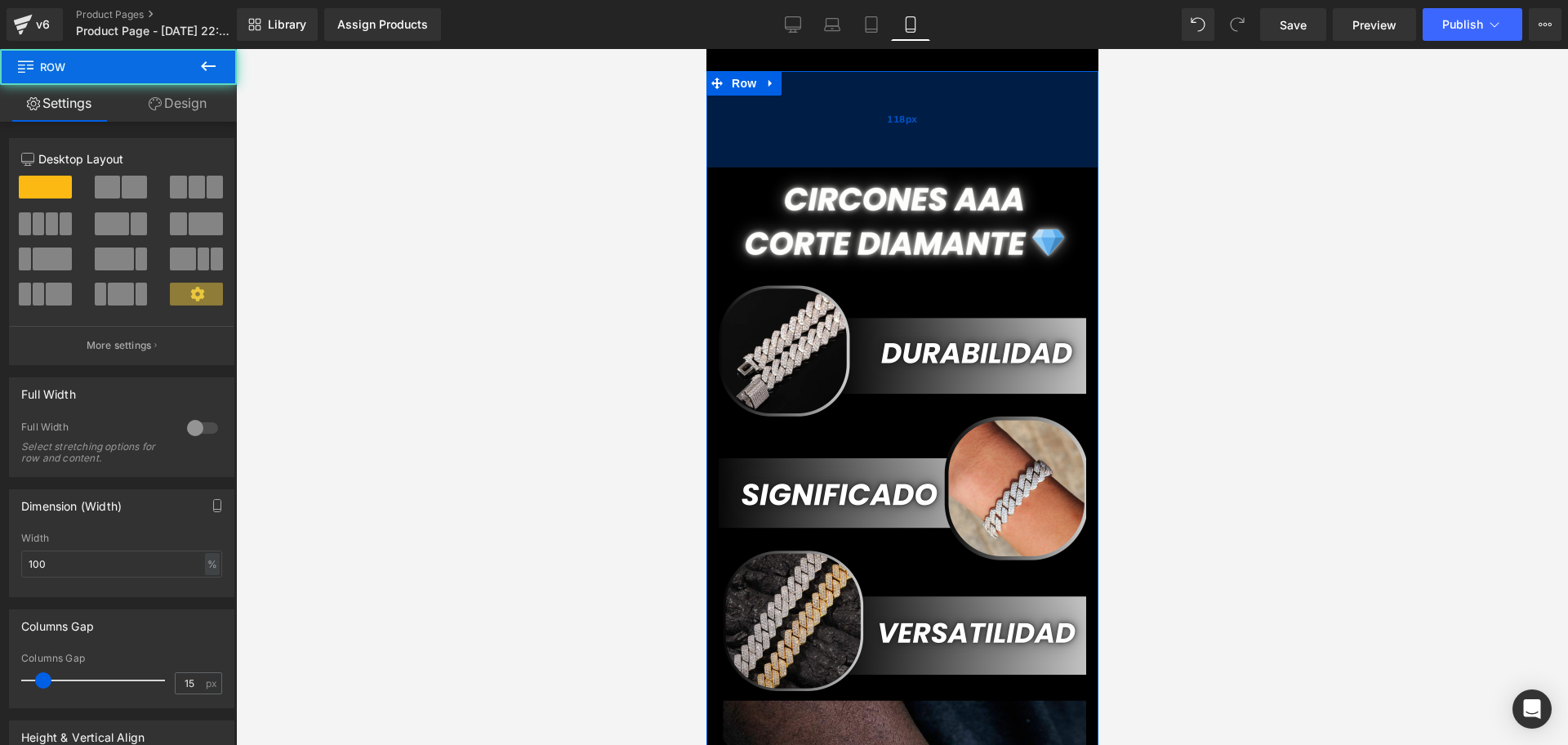
click at [936, 144] on div "118px" at bounding box center [901, 119] width 392 height 97
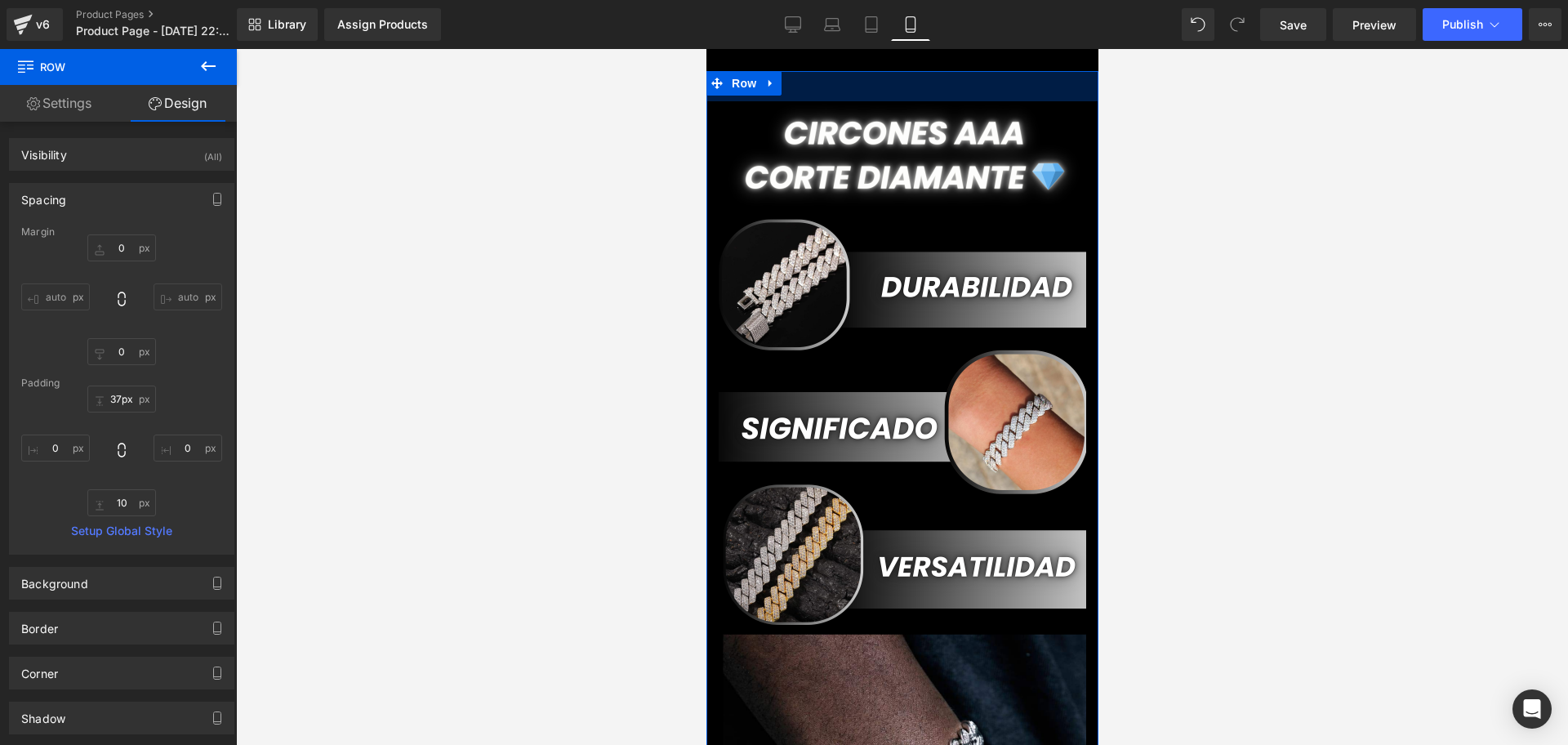
drag, startPoint x: 892, startPoint y: 114, endPoint x: 935, endPoint y: -49, distance: 168.6
click at [935, 49] on html "​ MI TIENDA Ir directamente al contenido Image Row 37px Select your layout" at bounding box center [901, 396] width 392 height 695
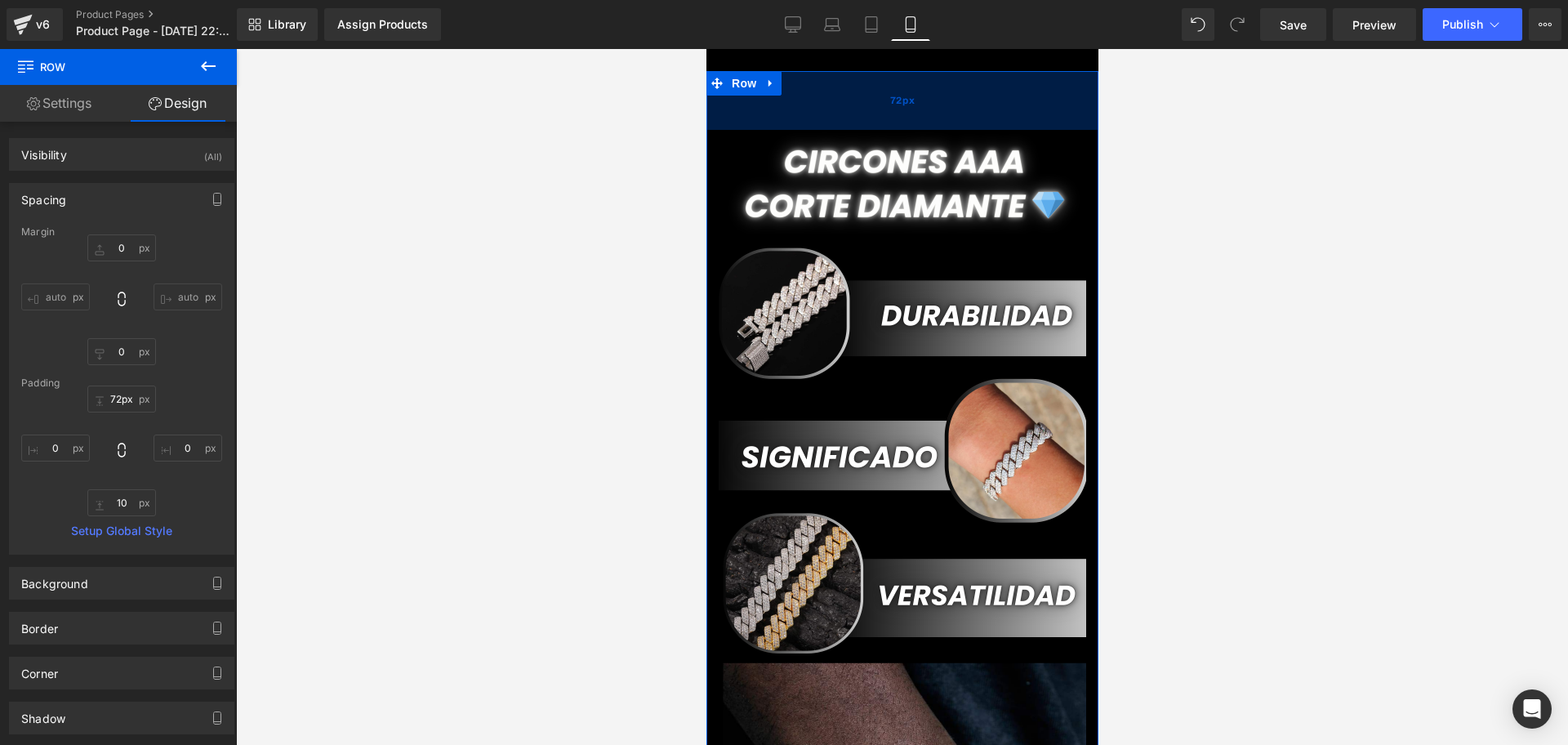
click at [921, 77] on div "72px" at bounding box center [901, 100] width 392 height 59
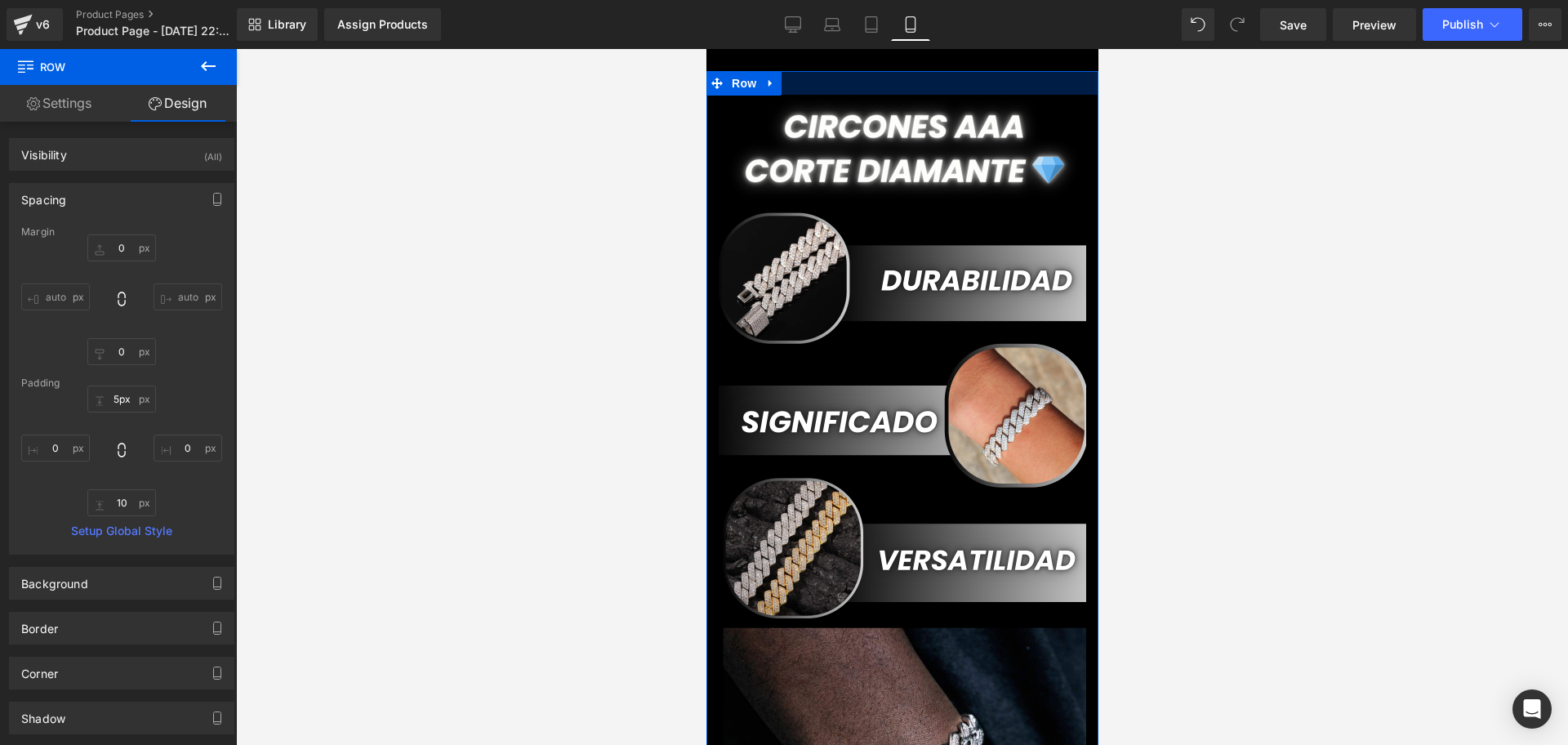
type input "0px"
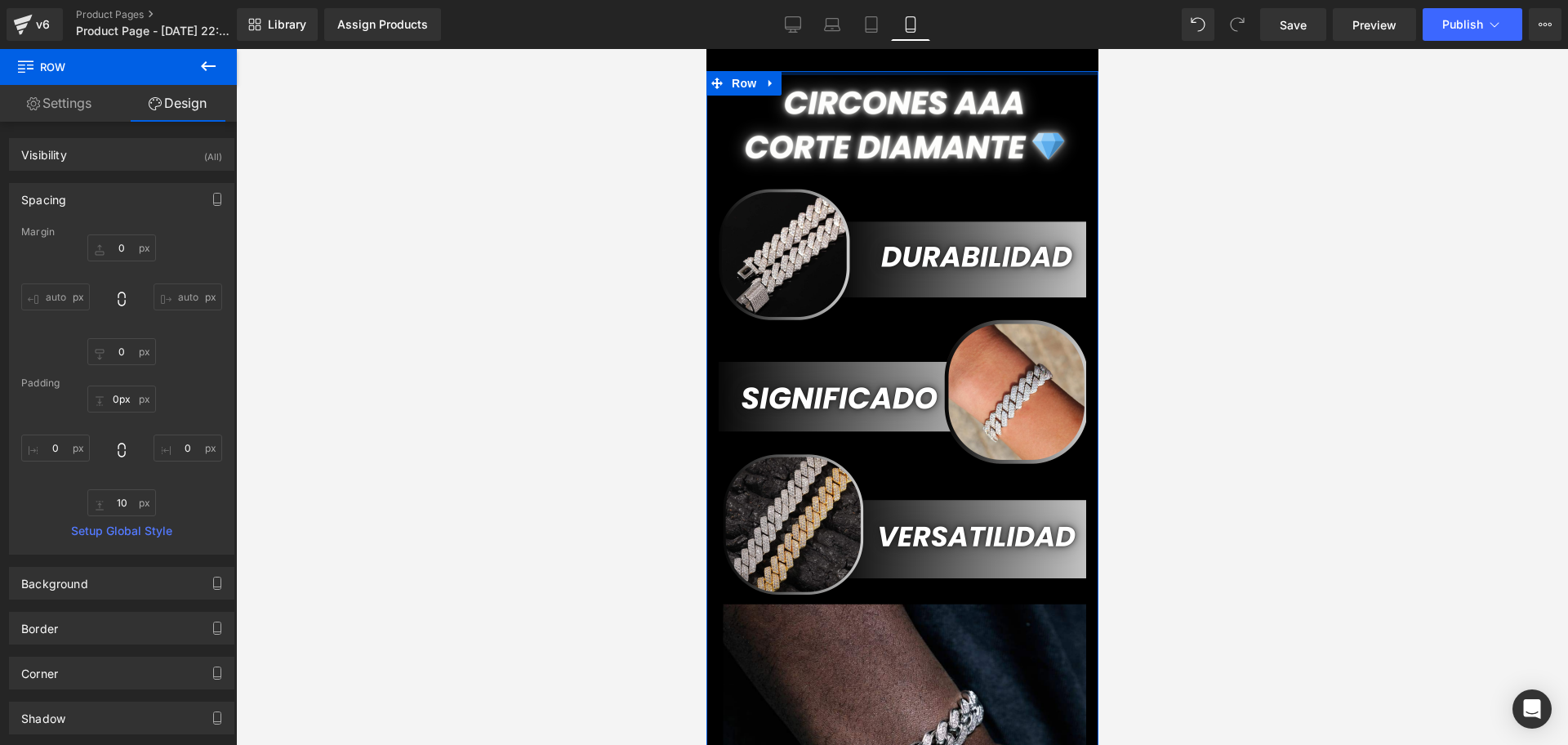
drag, startPoint x: 910, startPoint y: 122, endPoint x: 1635, endPoint y: 83, distance: 726.0
click at [929, 49] on html "​ MI TIENDA Ir directamente al contenido Image Row Select your layout" at bounding box center [901, 396] width 392 height 695
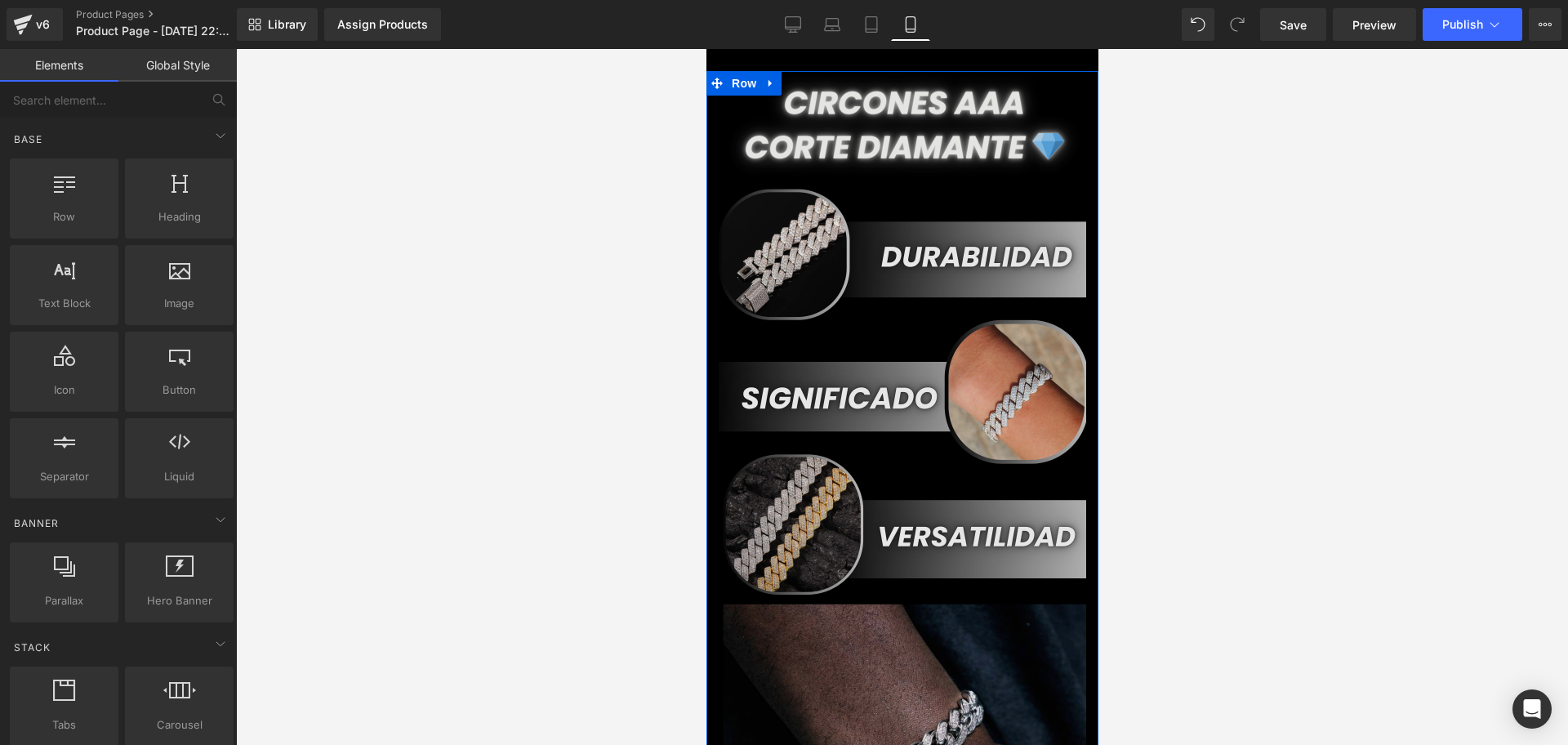
click at [873, 227] on img at bounding box center [901, 646] width 367 height 1151
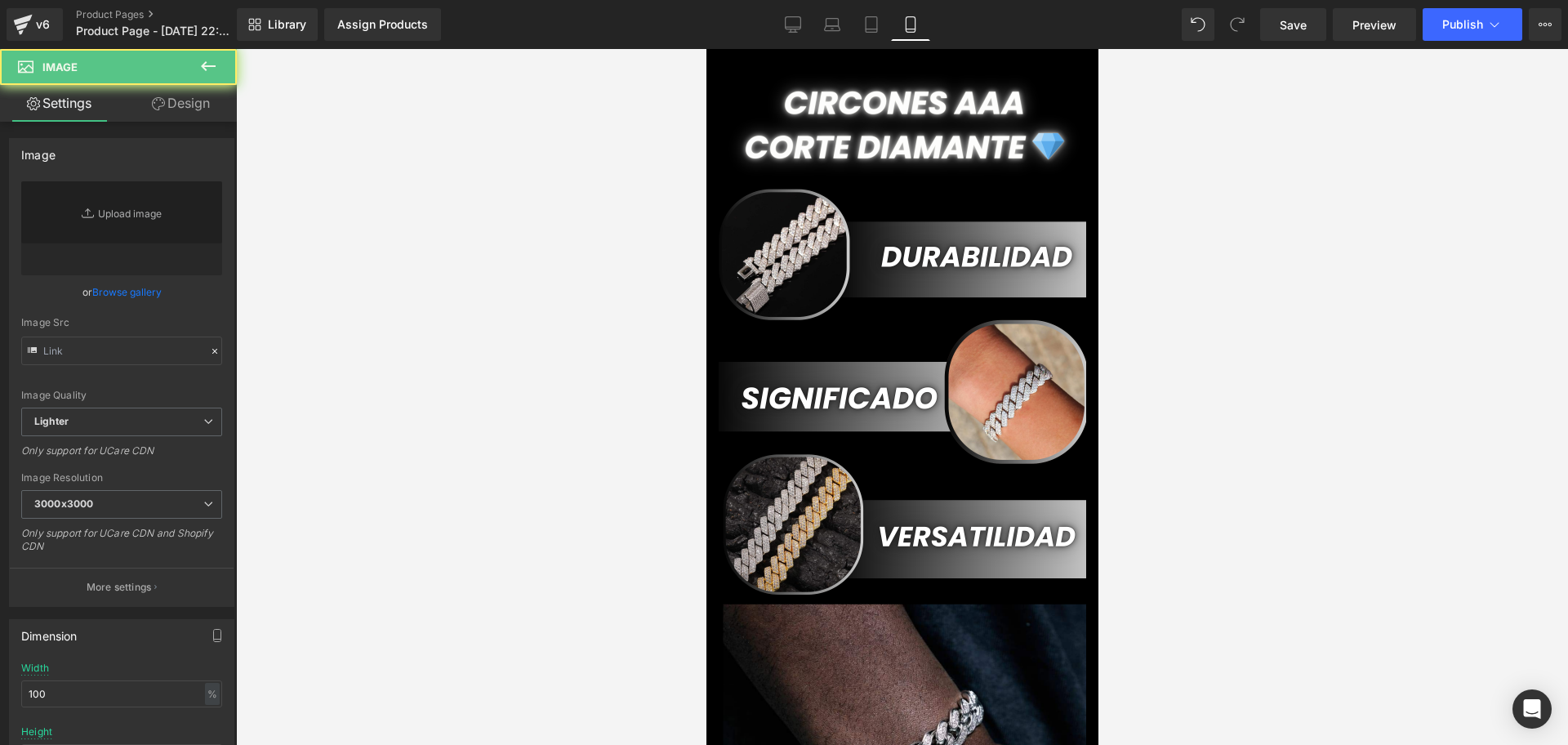
type input "[URL][DOMAIN_NAME][DOMAIN_NAME]"
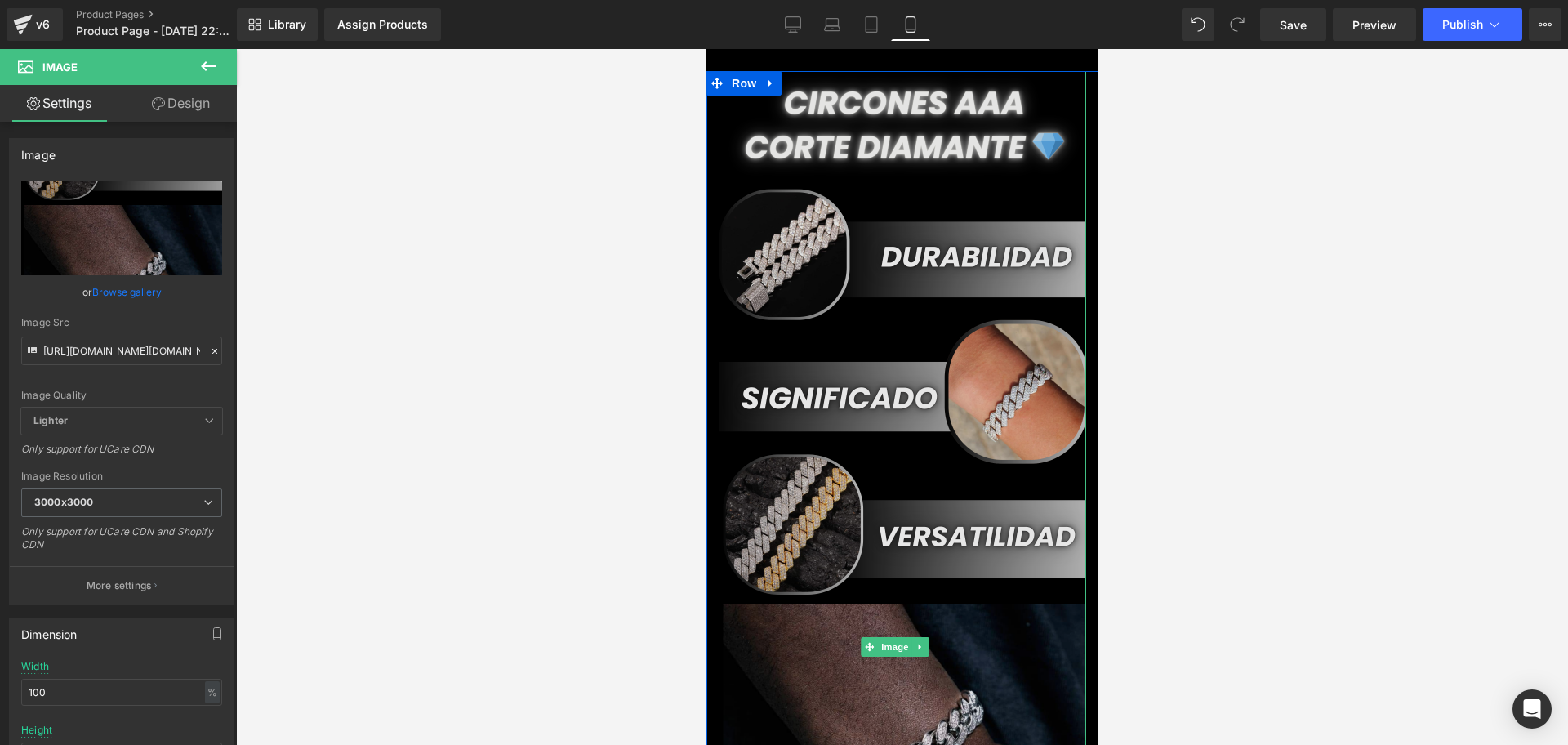
click at [1005, 462] on img at bounding box center [901, 646] width 367 height 1151
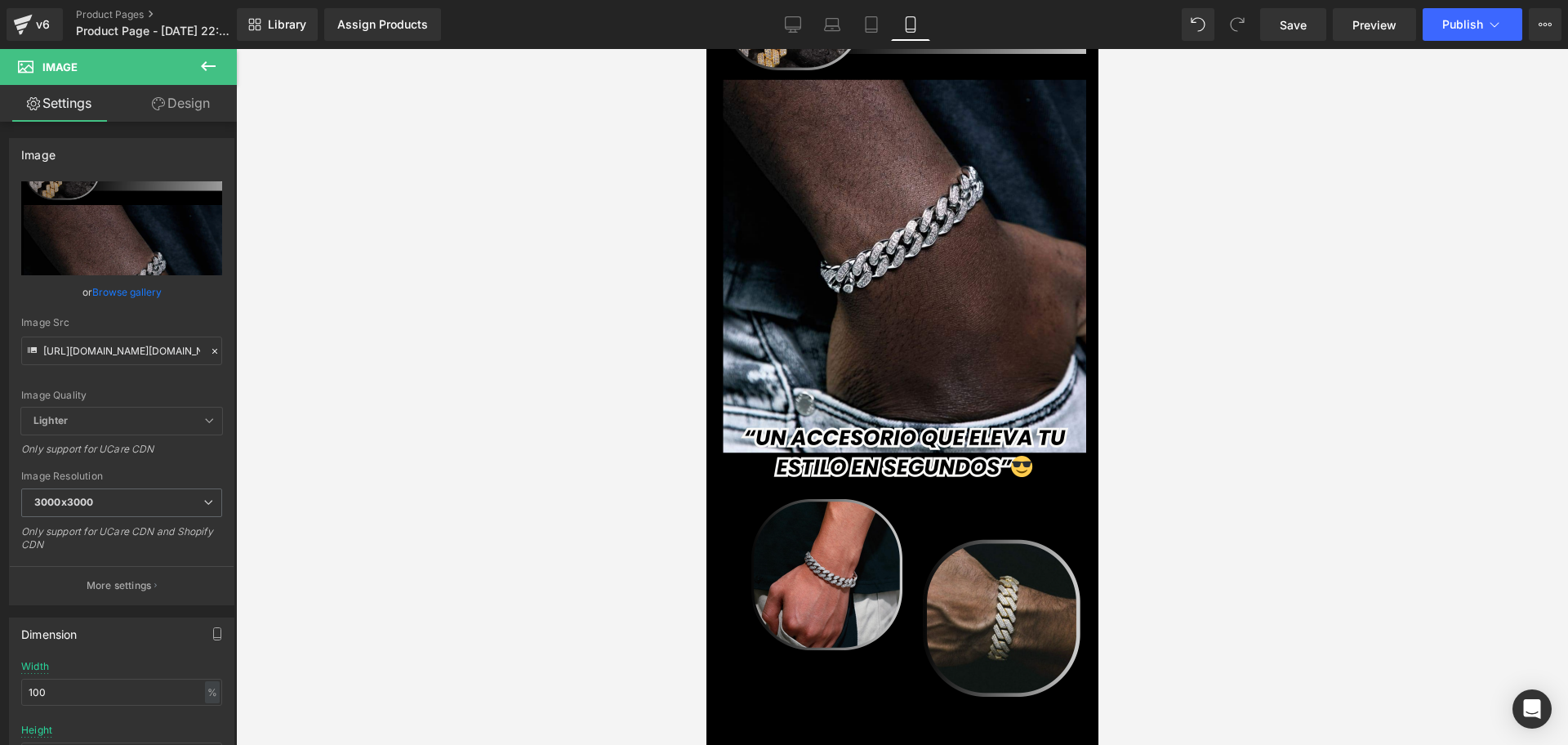
scroll to position [249, 0]
